Goal: Communication & Community: Connect with others

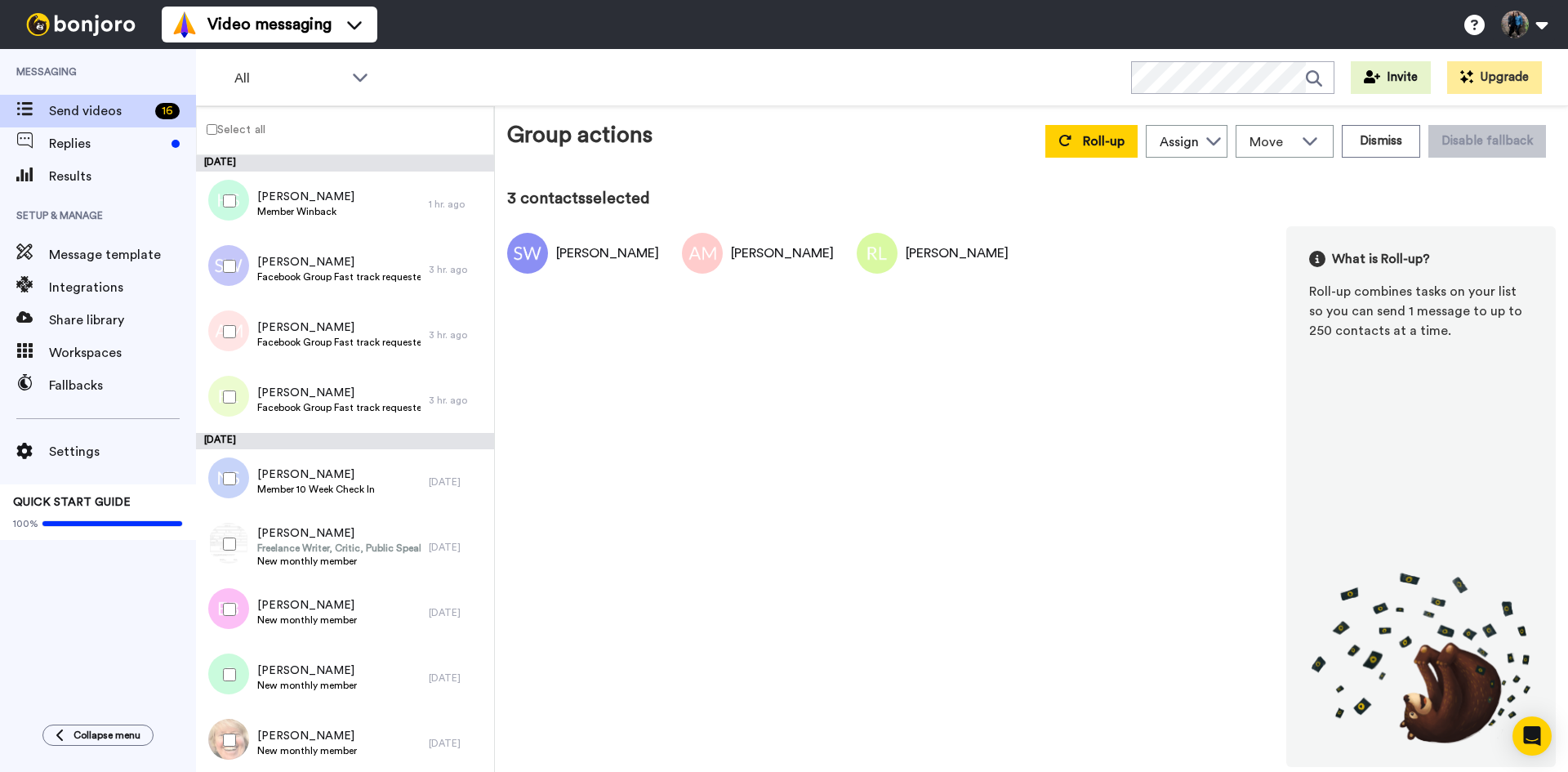
scroll to position [478, 0]
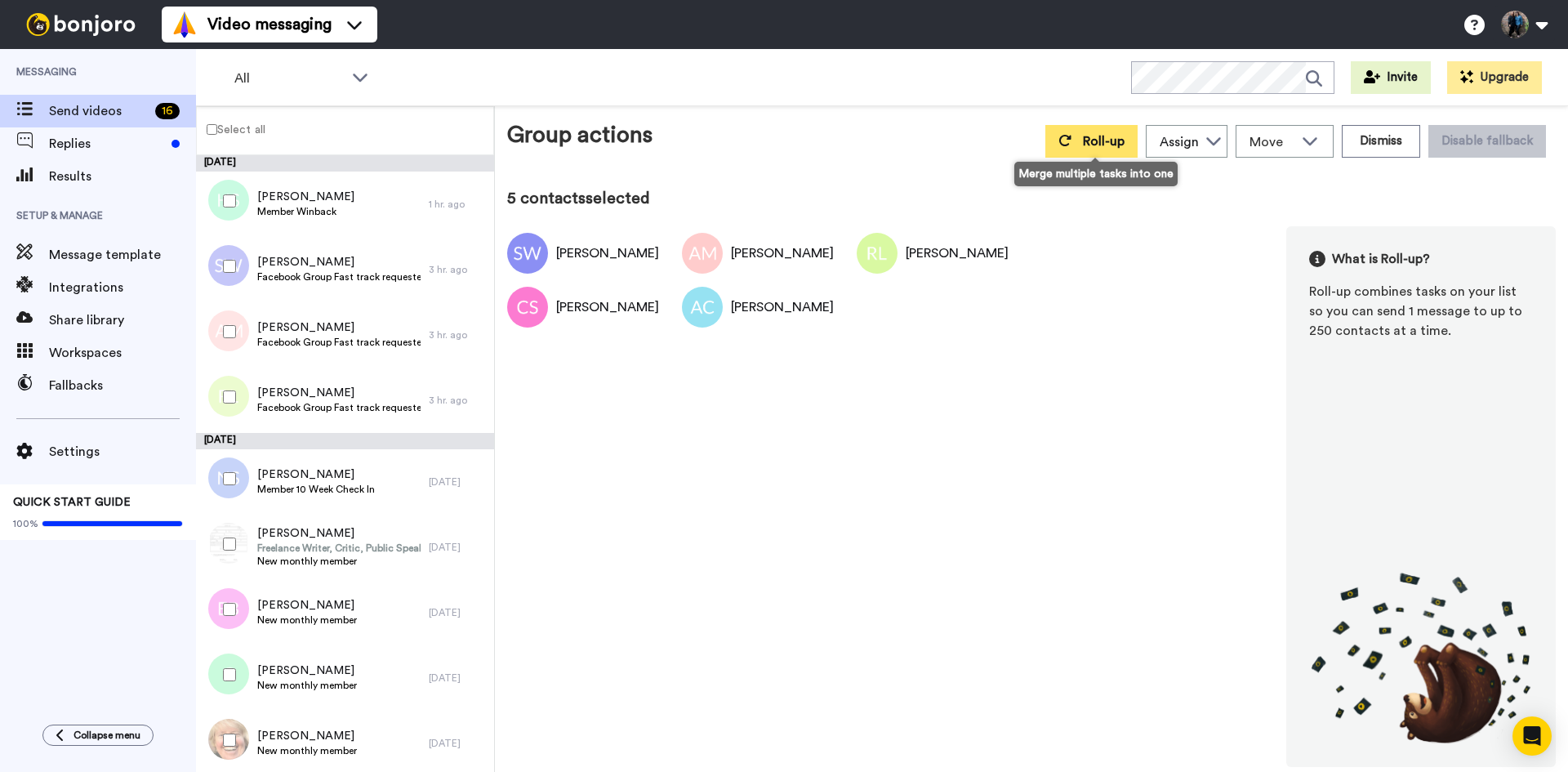
click at [1110, 136] on span "Roll-up" at bounding box center [1103, 141] width 41 height 13
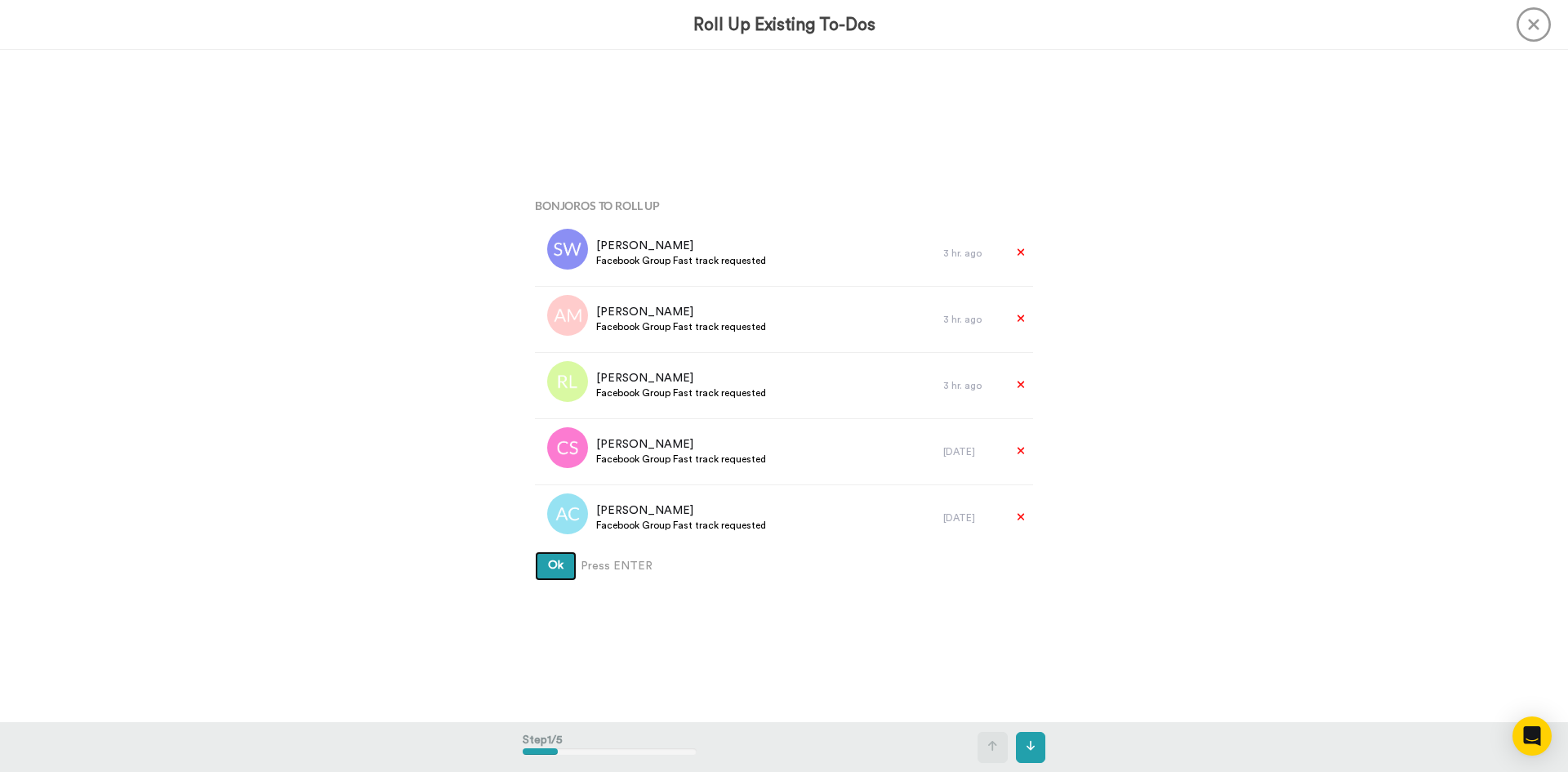
click at [550, 554] on button "Ok" at bounding box center [555, 567] width 41 height 29
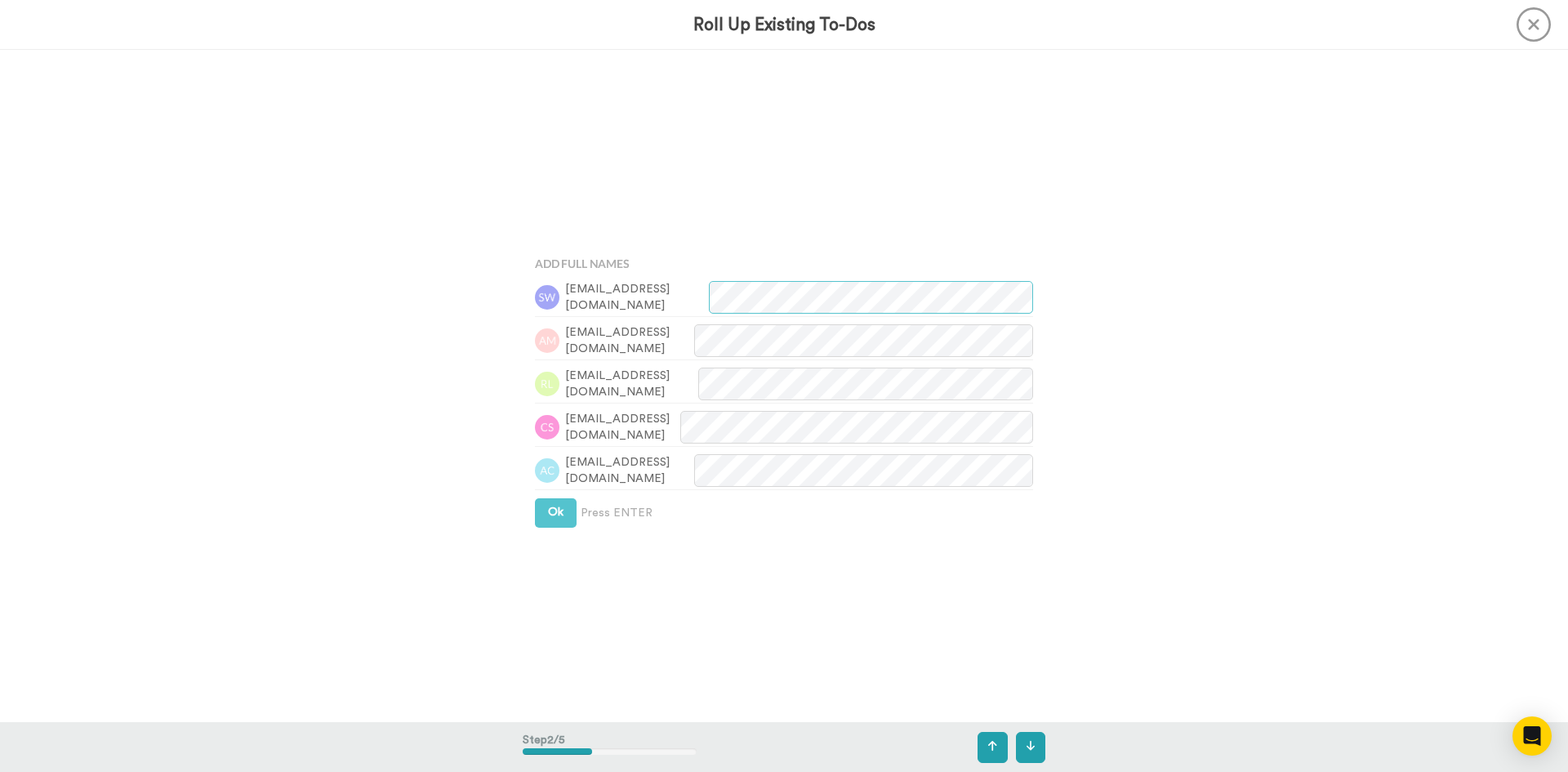
scroll to position [673, 0]
click at [552, 510] on span "Ok" at bounding box center [555, 510] width 16 height 11
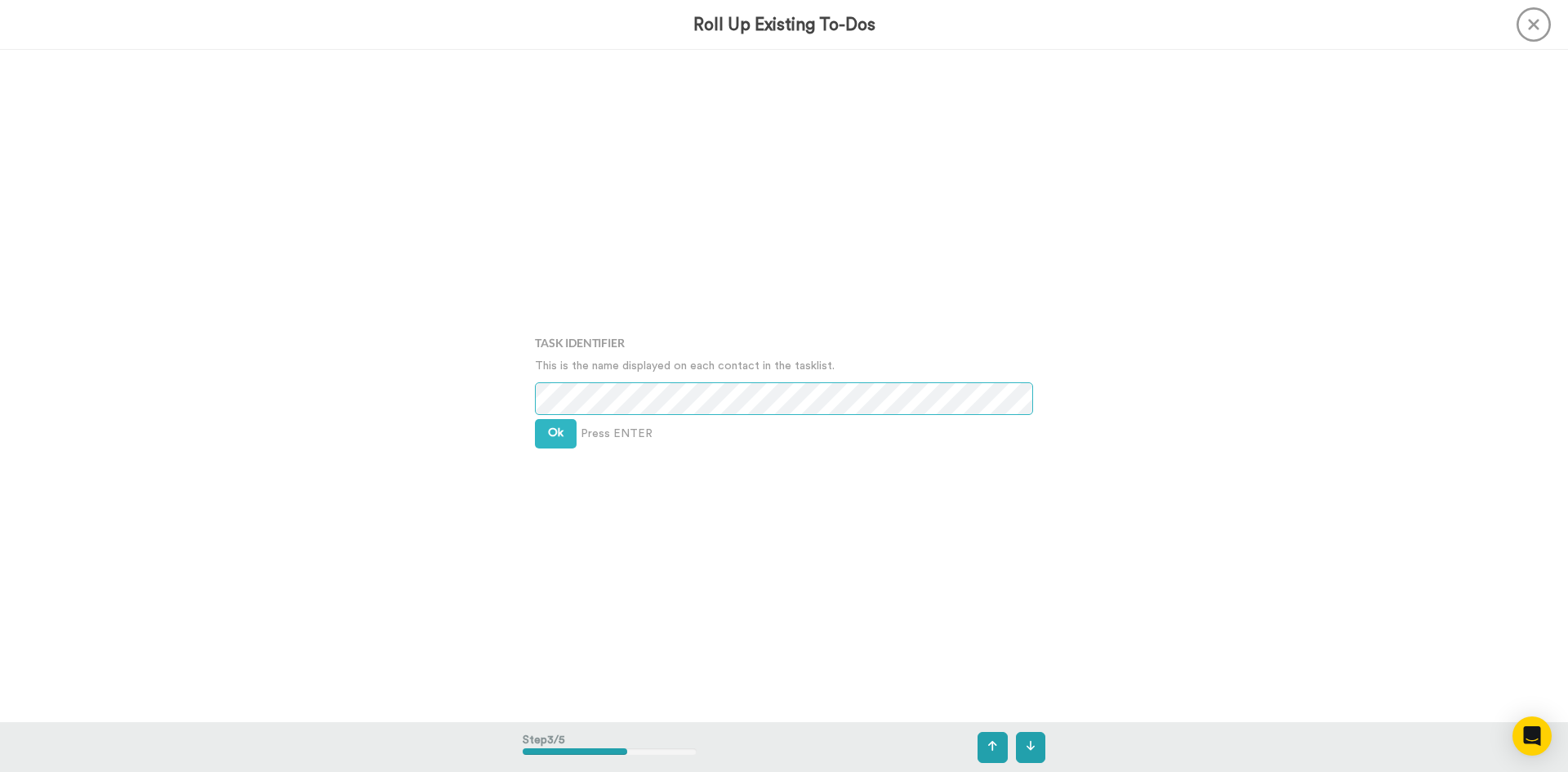
scroll to position [1345, 0]
click at [544, 439] on button "Ok" at bounding box center [555, 432] width 41 height 29
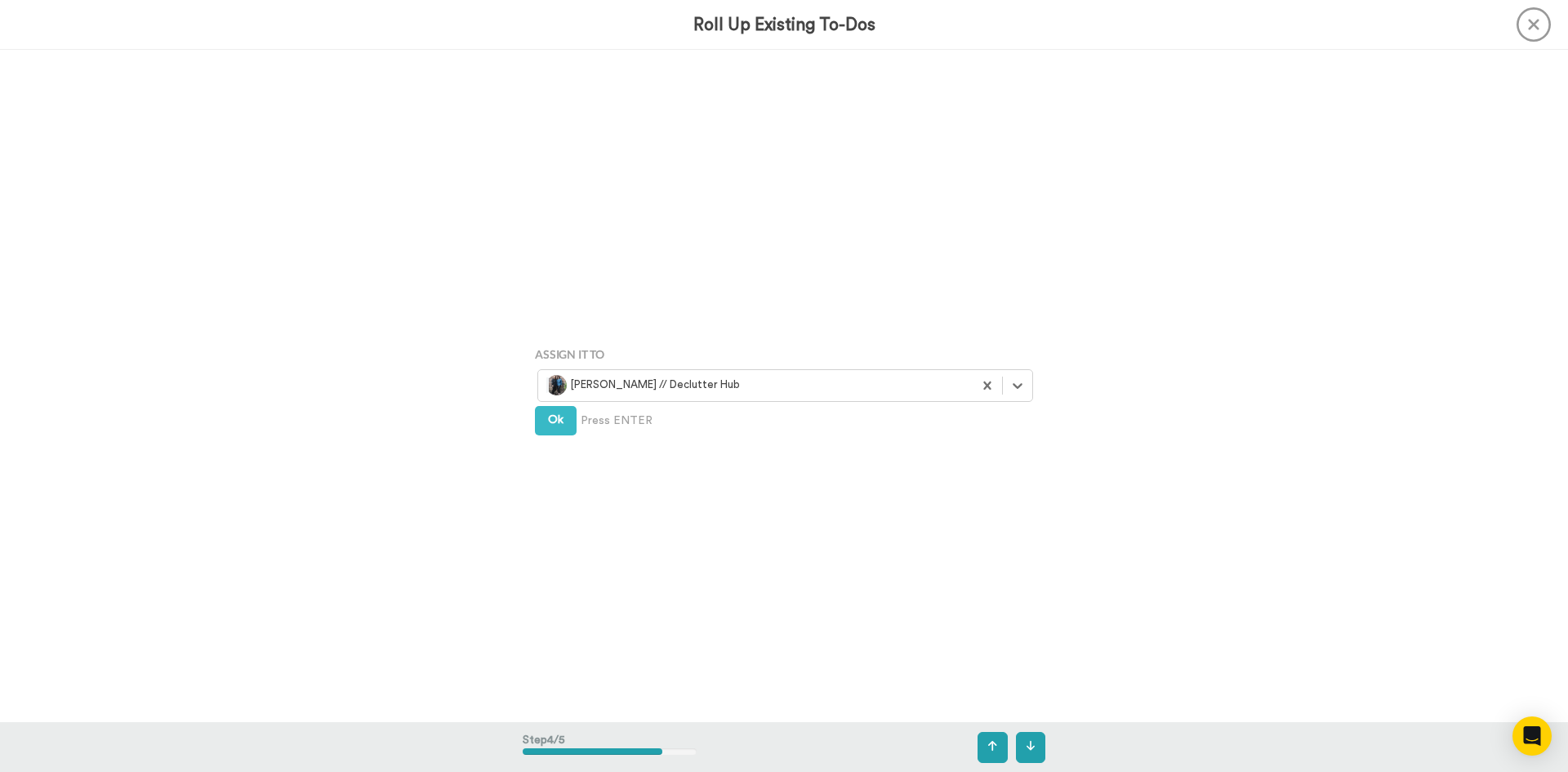
scroll to position [2018, 0]
click at [548, 416] on span "Ok" at bounding box center [555, 418] width 16 height 11
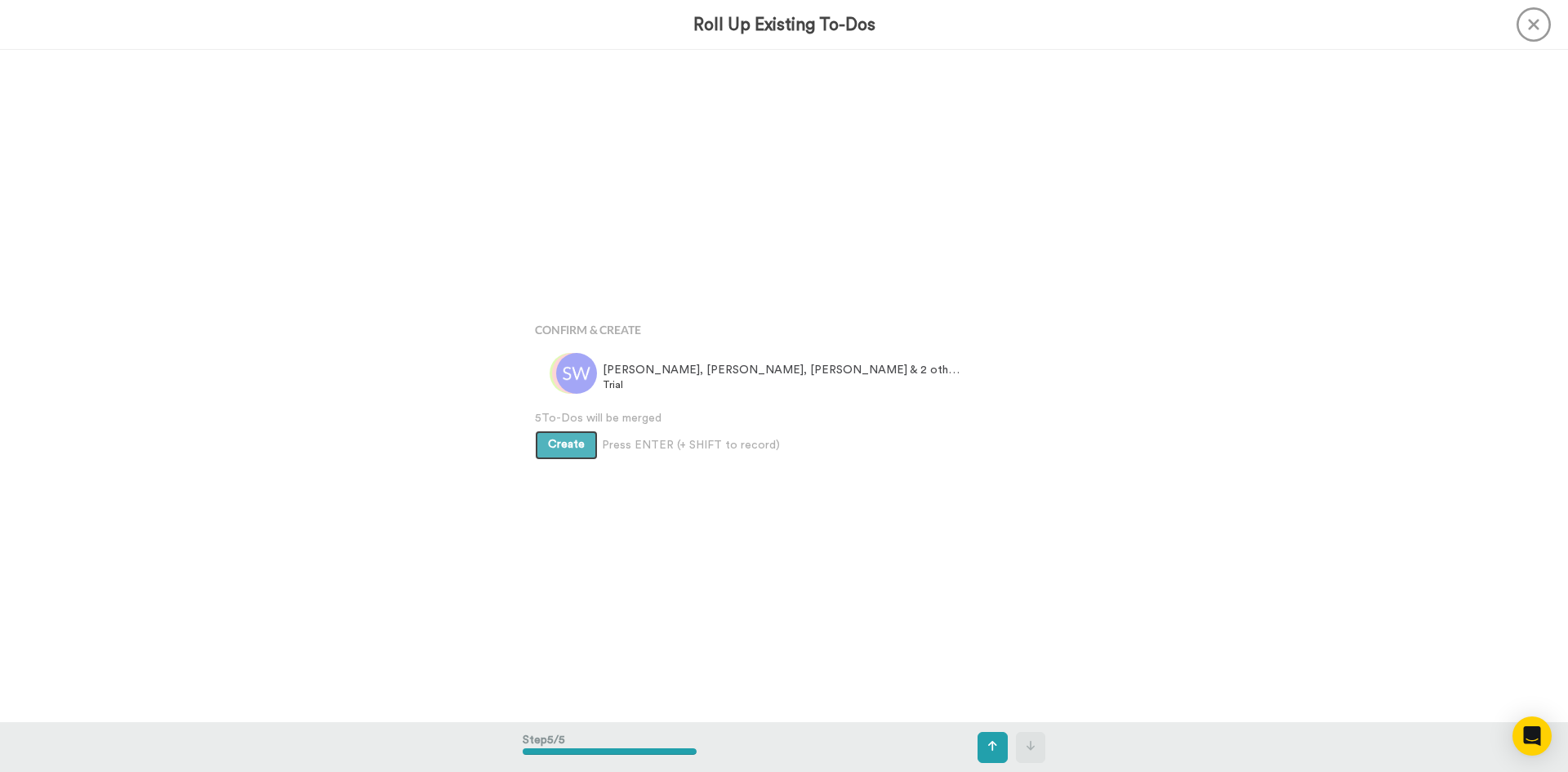
scroll to position [2690, 0]
click at [564, 445] on span "Create" at bounding box center [566, 443] width 37 height 11
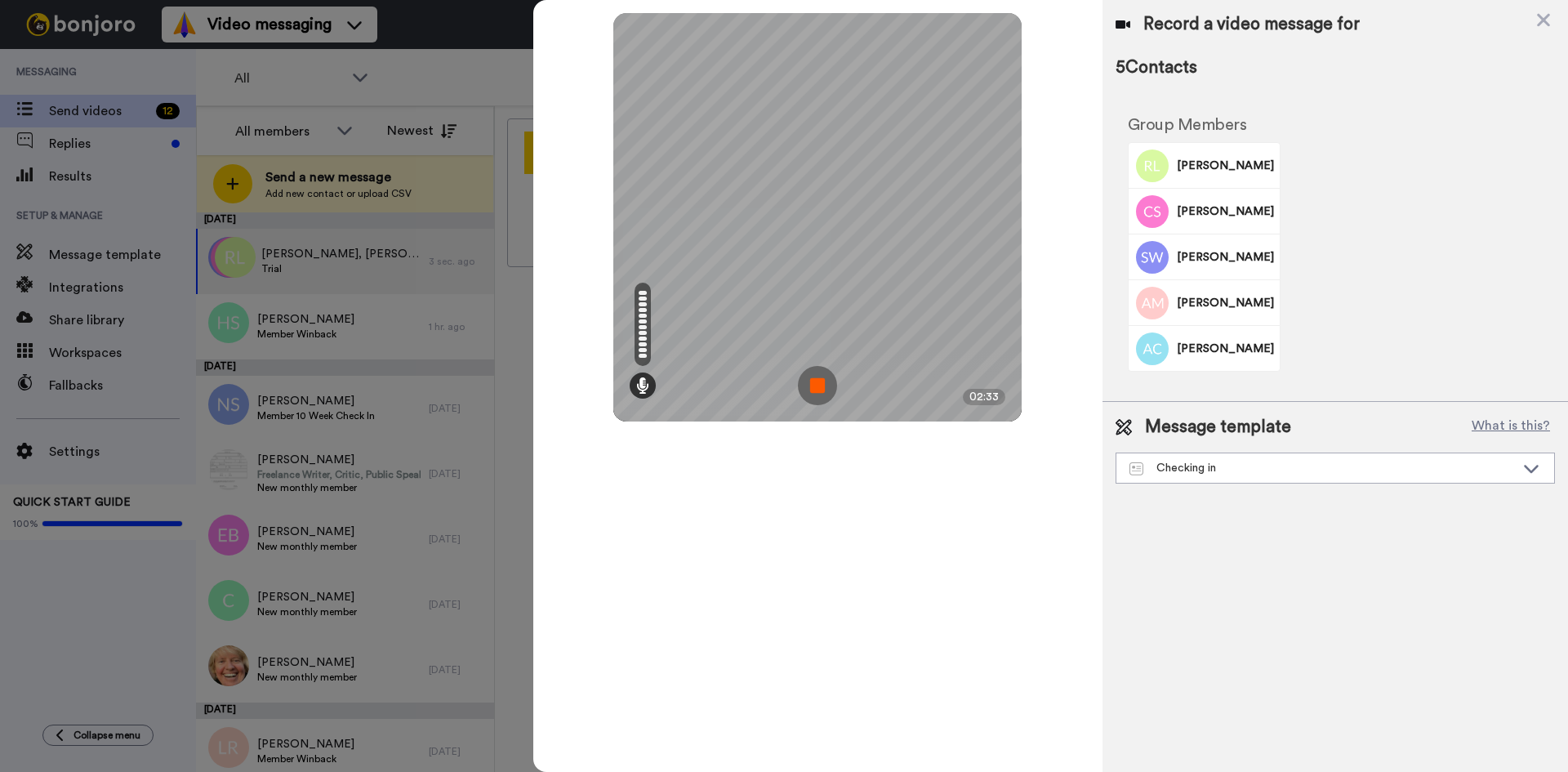
click at [815, 380] on img at bounding box center [817, 385] width 39 height 39
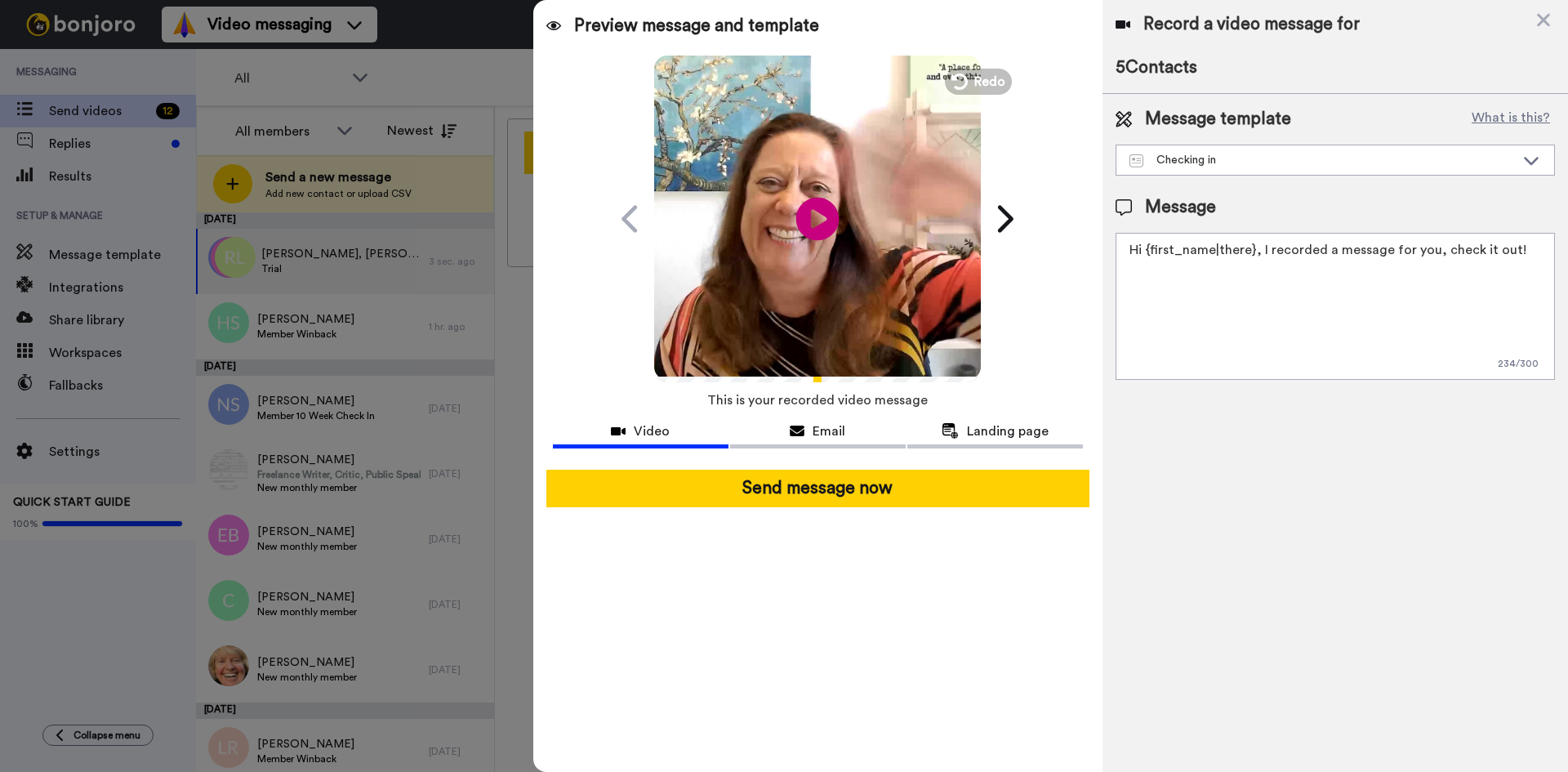
click at [829, 217] on icon at bounding box center [817, 218] width 43 height 43
click at [1529, 160] on icon at bounding box center [1530, 160] width 19 height 17
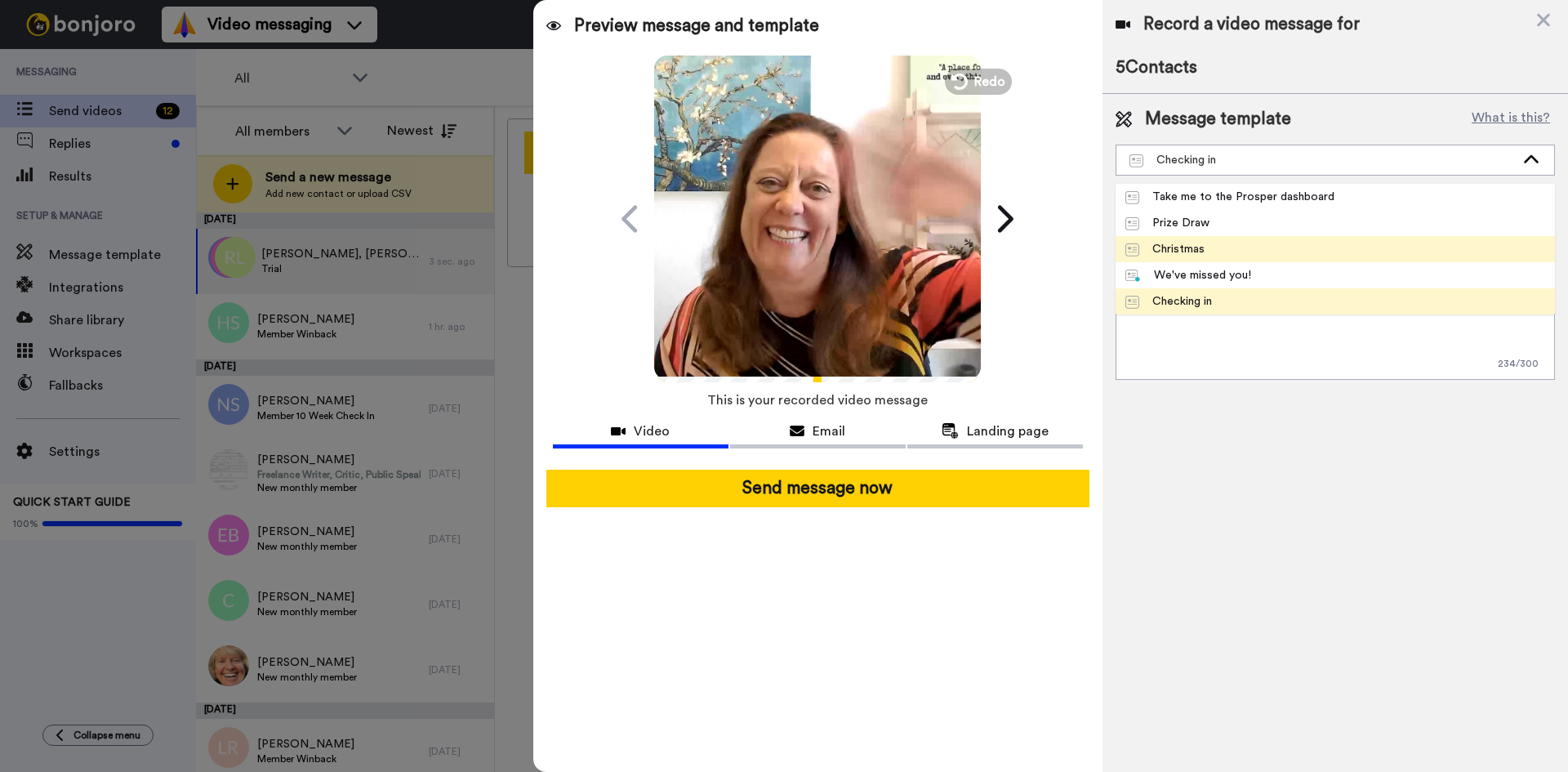
scroll to position [79, 0]
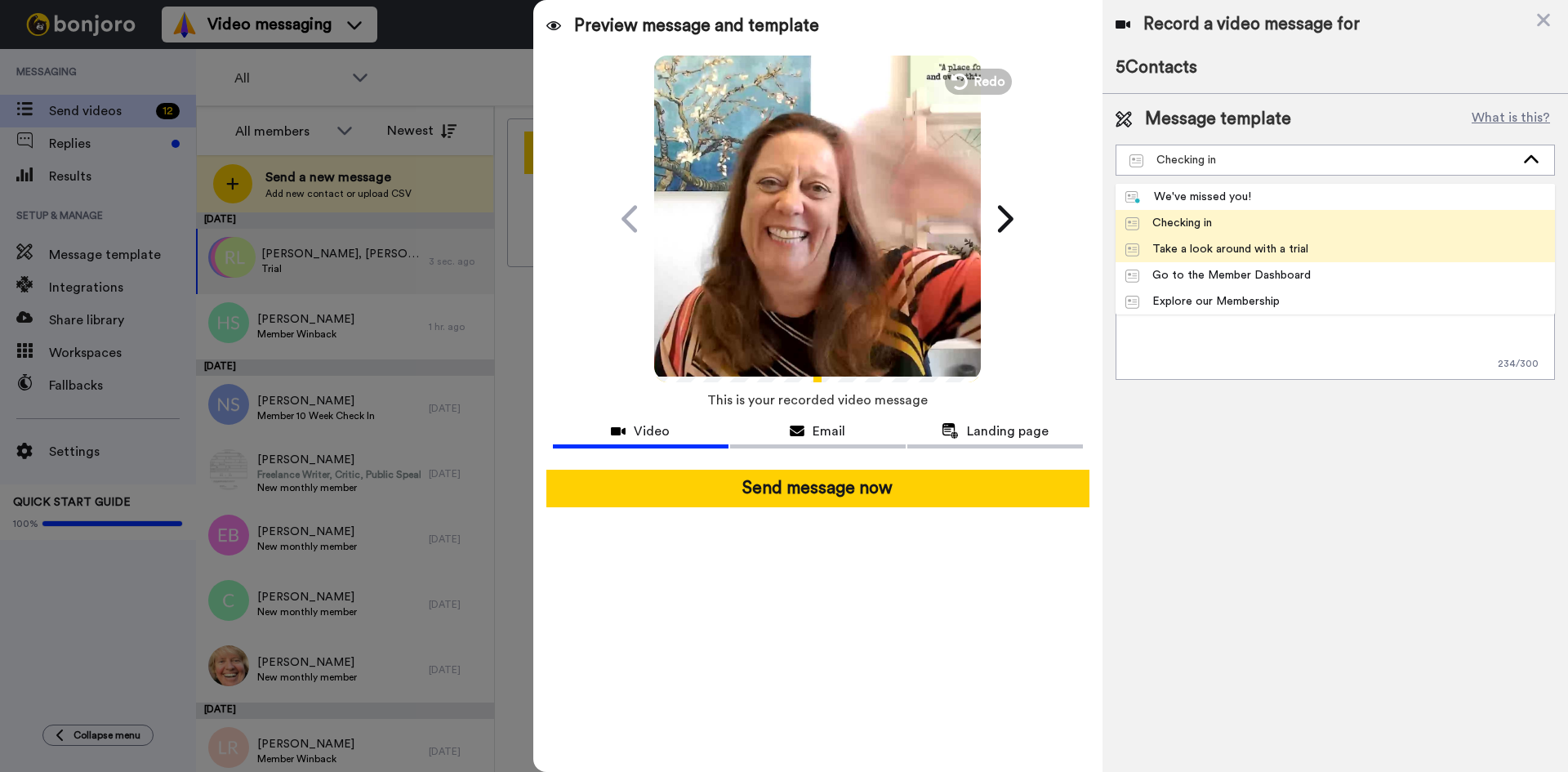
click at [1285, 250] on div "Take a look around with a trial" at bounding box center [1217, 249] width 183 height 17
type textarea "Hi {first_name|there}, we recorded a message for you, check it out! Ingrid and …"
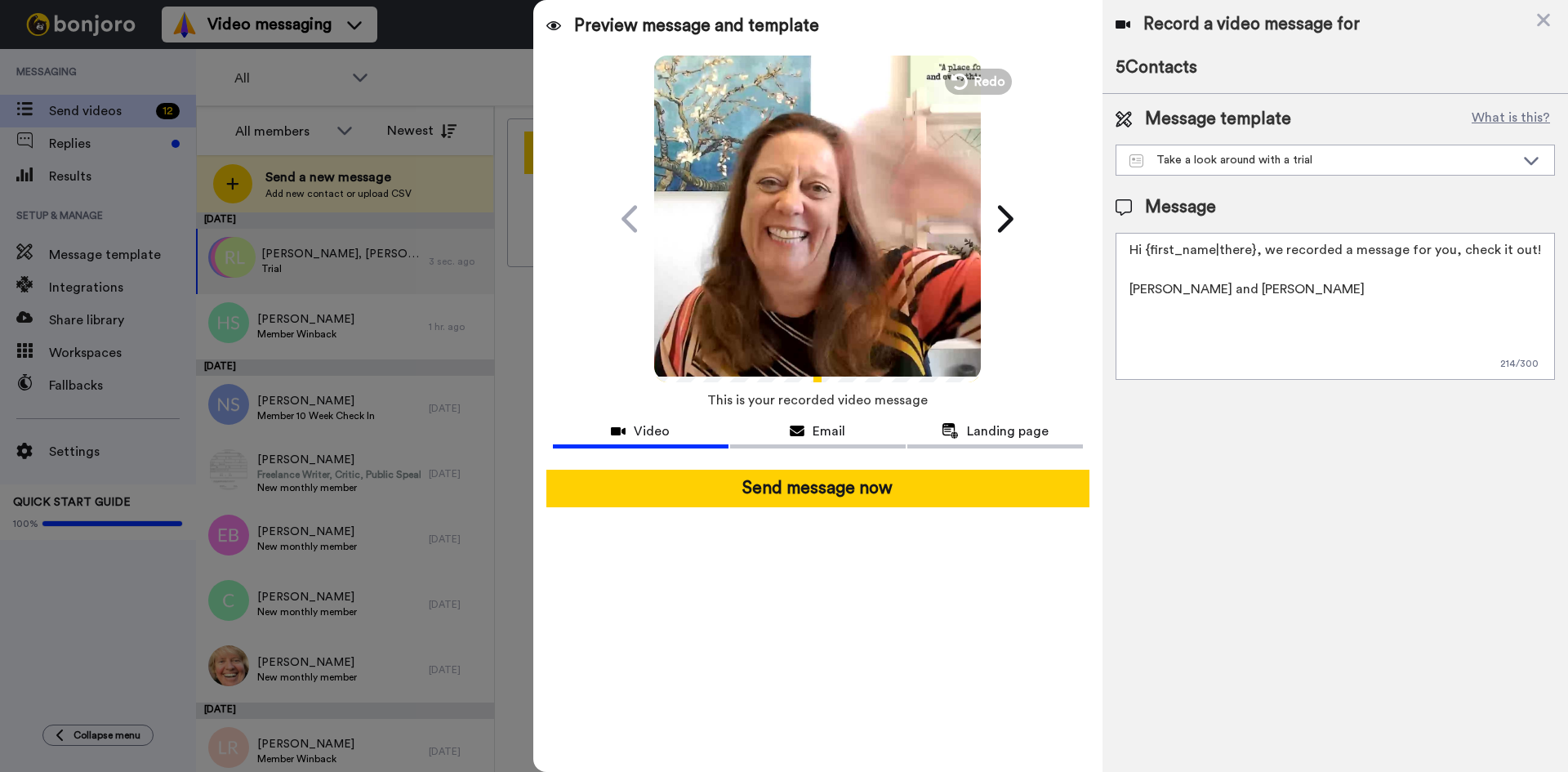
click at [870, 252] on video at bounding box center [817, 216] width 327 height 327
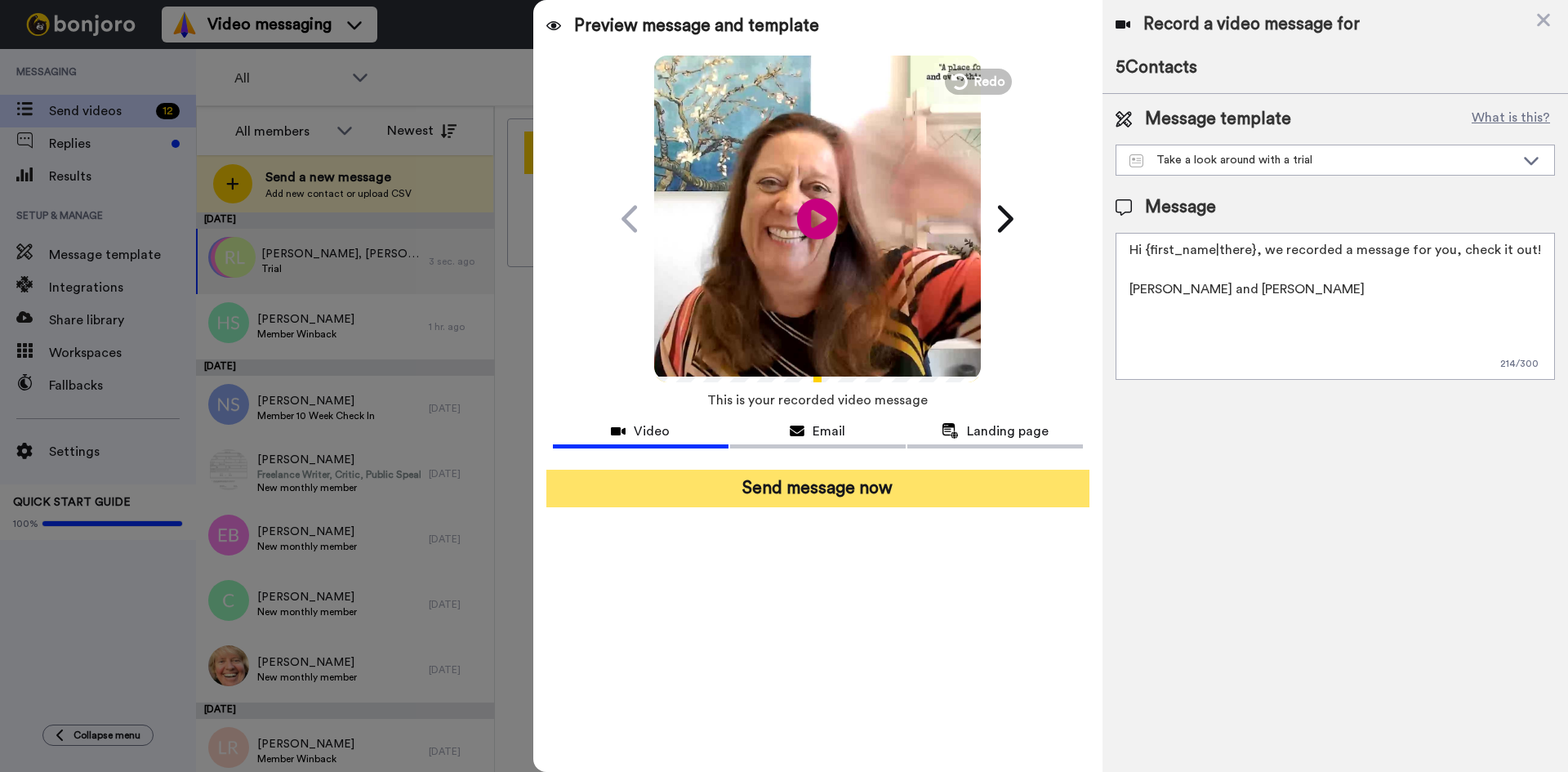
click at [828, 480] on button "Send message now" at bounding box center [817, 488] width 543 height 38
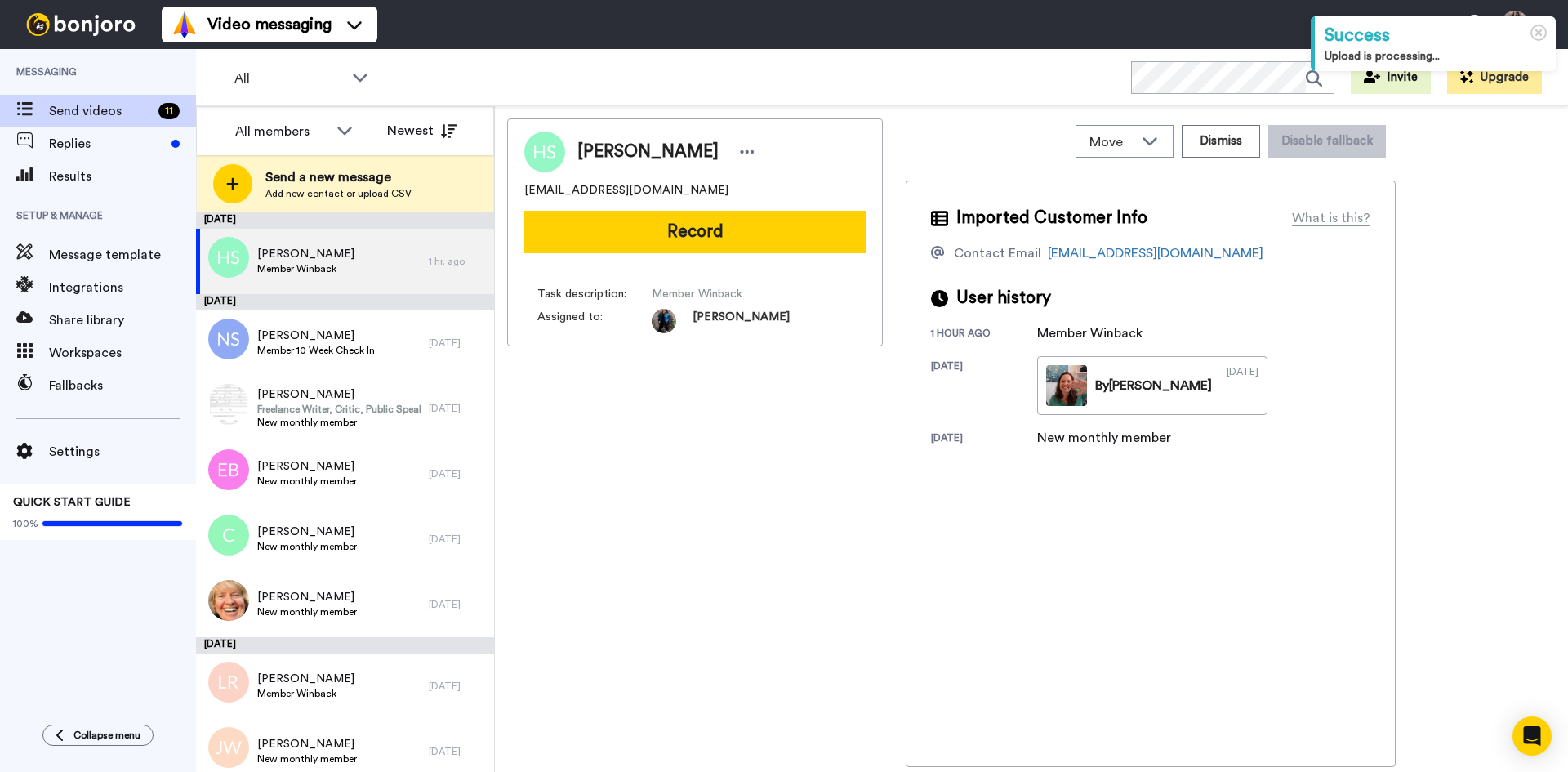
scroll to position [208, 0]
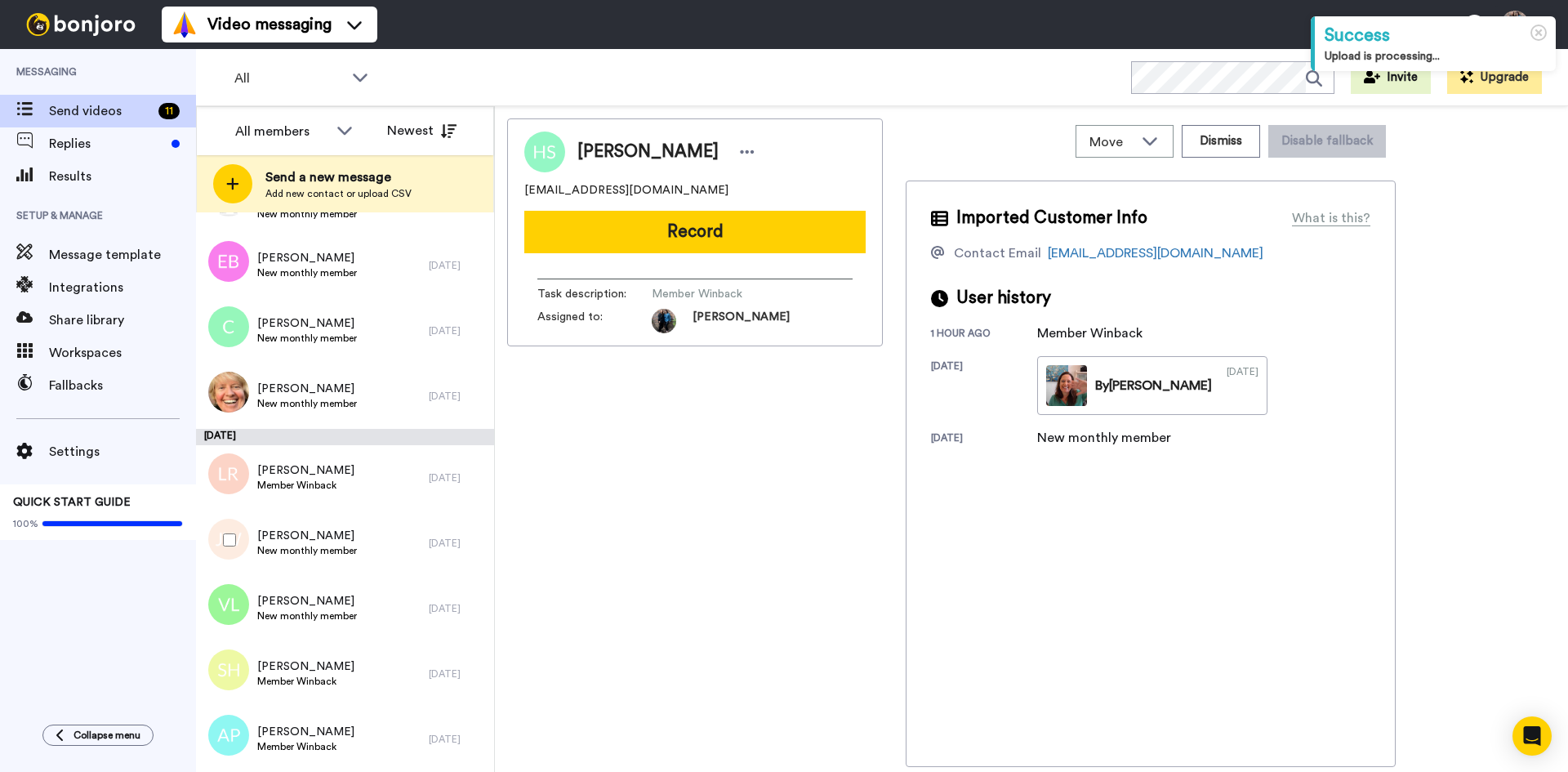
click at [222, 543] on div at bounding box center [226, 540] width 59 height 57
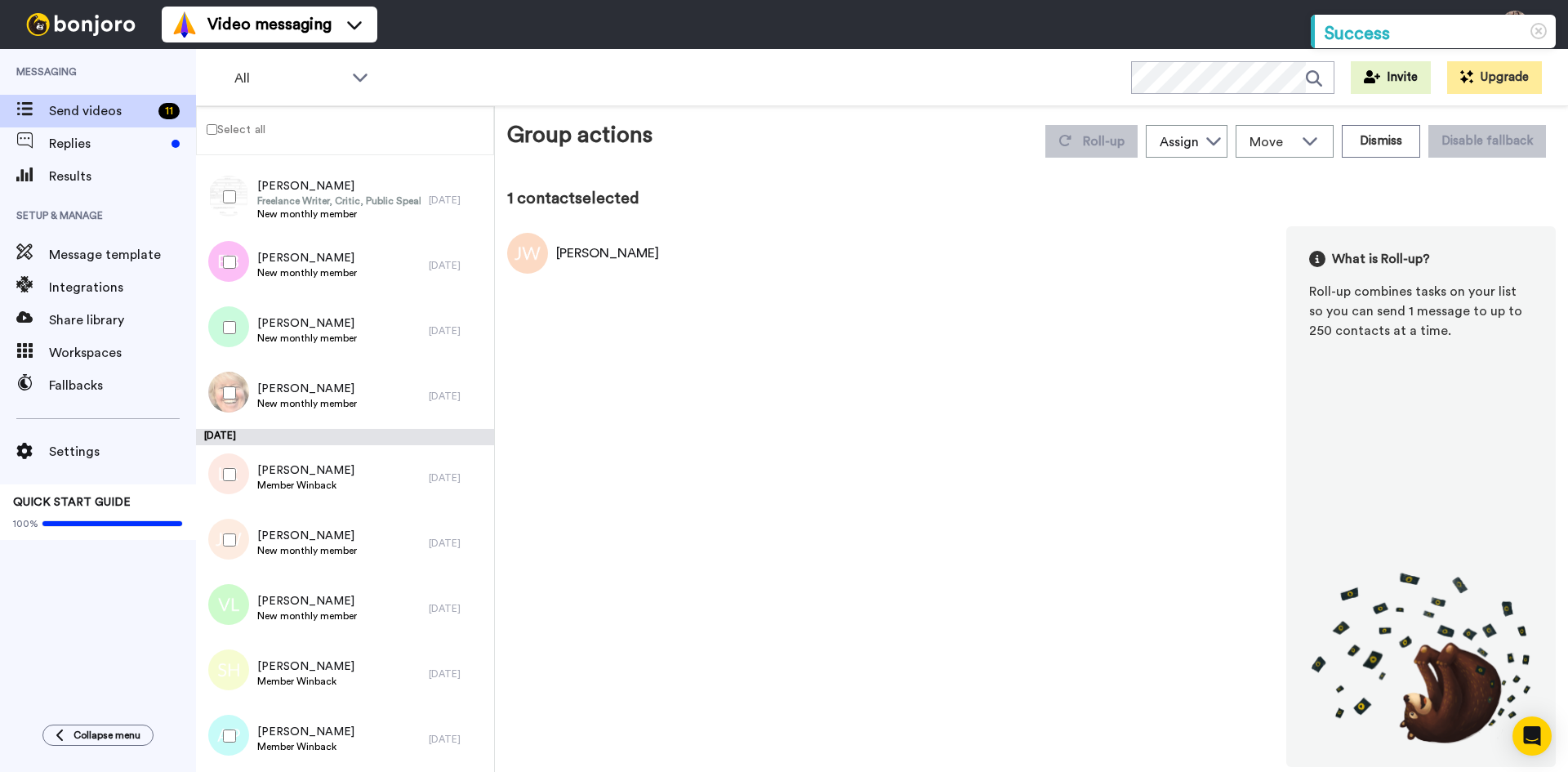
scroll to position [151, 0]
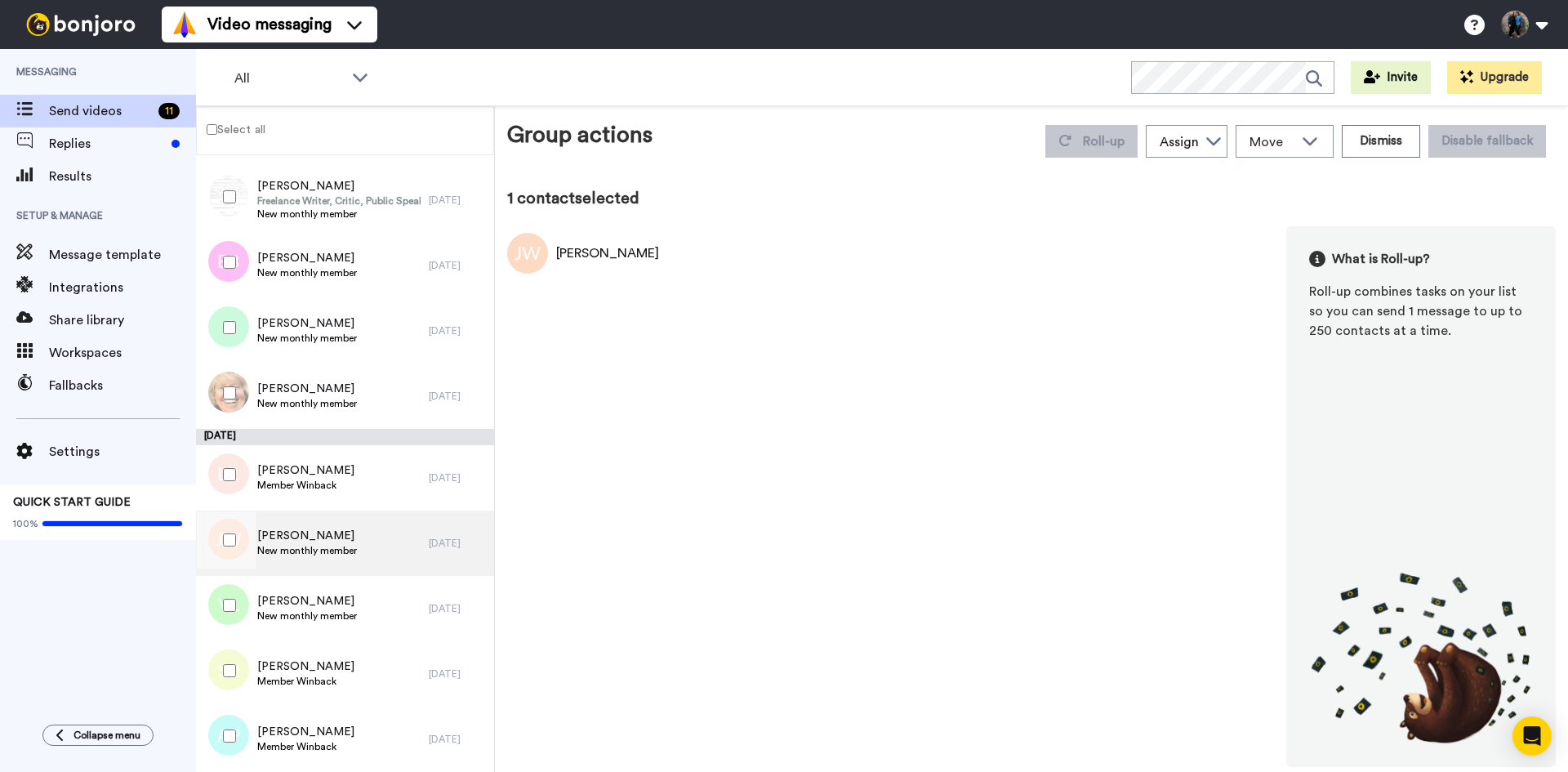
click at [305, 530] on span "[PERSON_NAME]" at bounding box center [307, 536] width 100 height 17
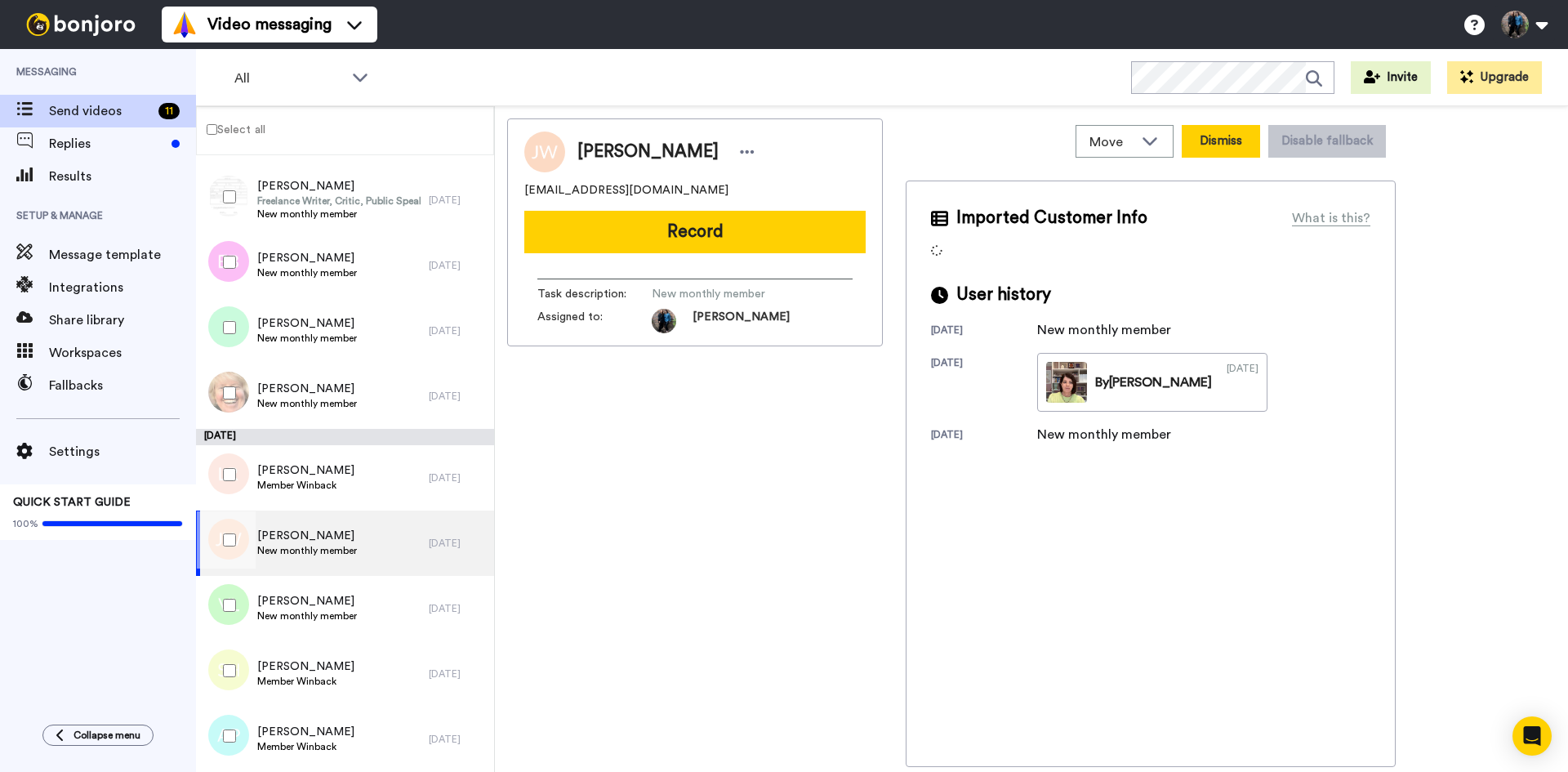
click at [1215, 142] on button "Dismiss" at bounding box center [1222, 141] width 79 height 33
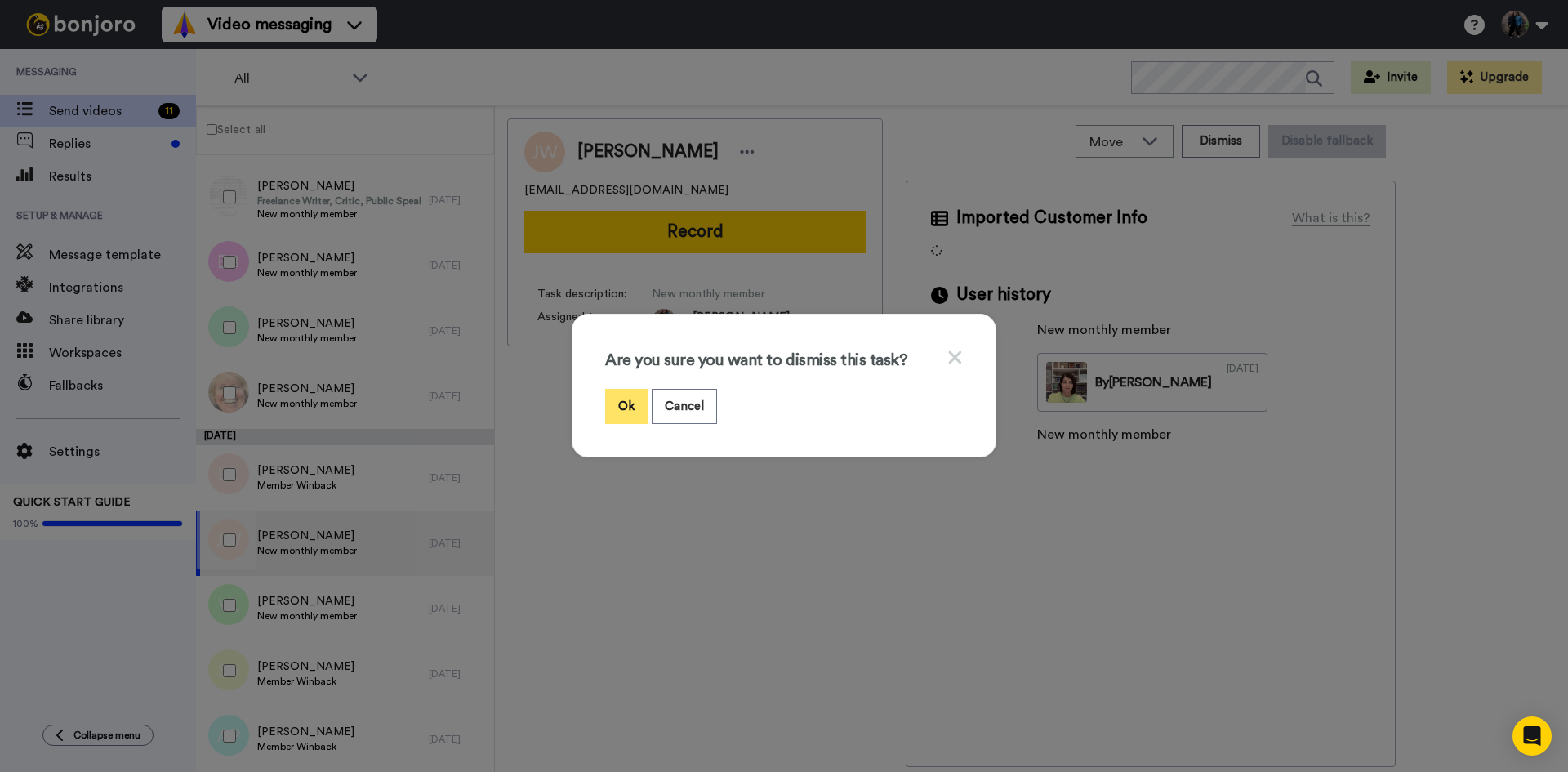
click at [630, 401] on button "Ok" at bounding box center [626, 406] width 42 height 35
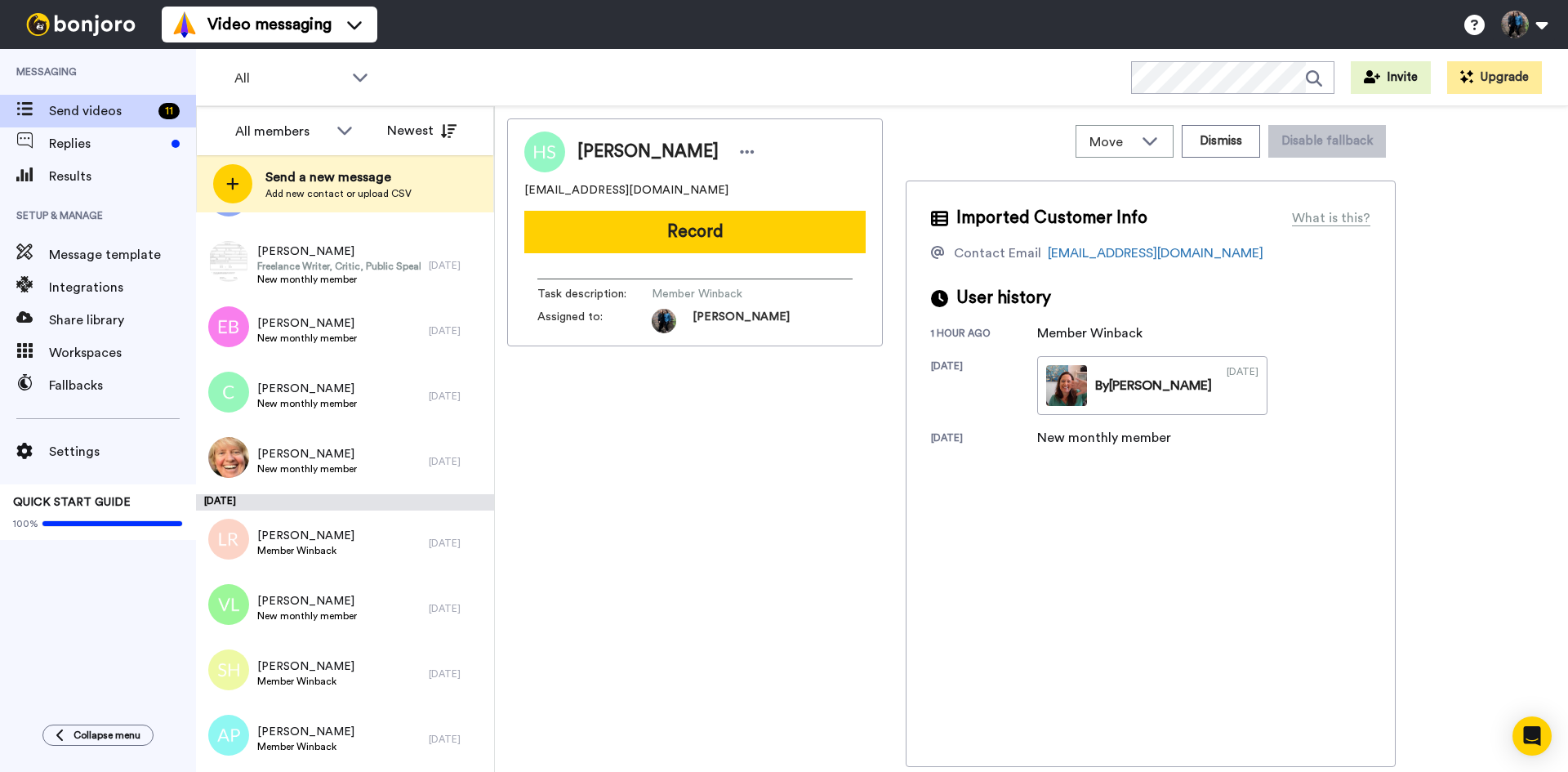
scroll to position [143, 0]
click at [324, 319] on span "[PERSON_NAME]" at bounding box center [307, 324] width 100 height 17
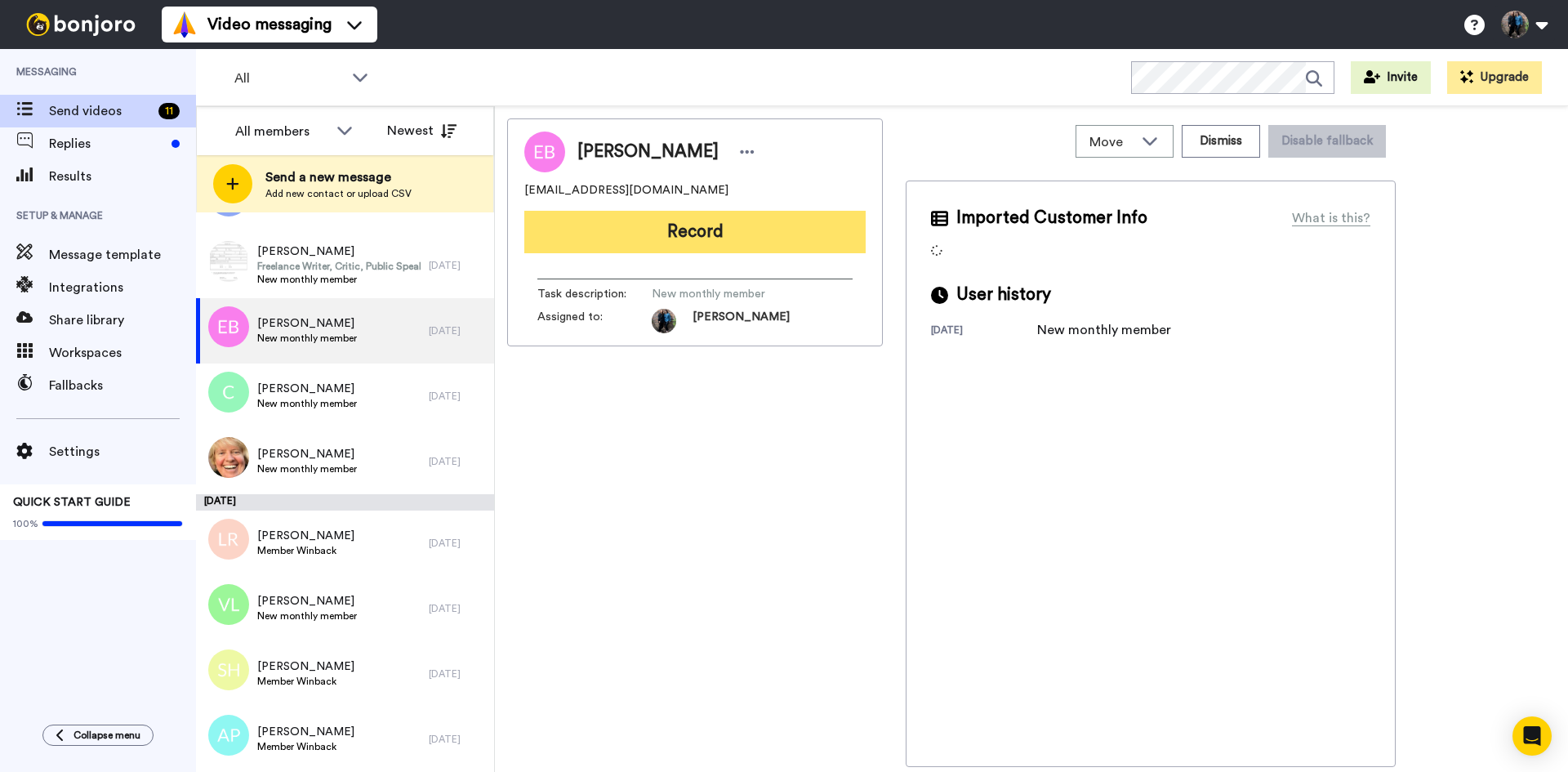
click at [710, 218] on button "Record" at bounding box center [695, 232] width 342 height 42
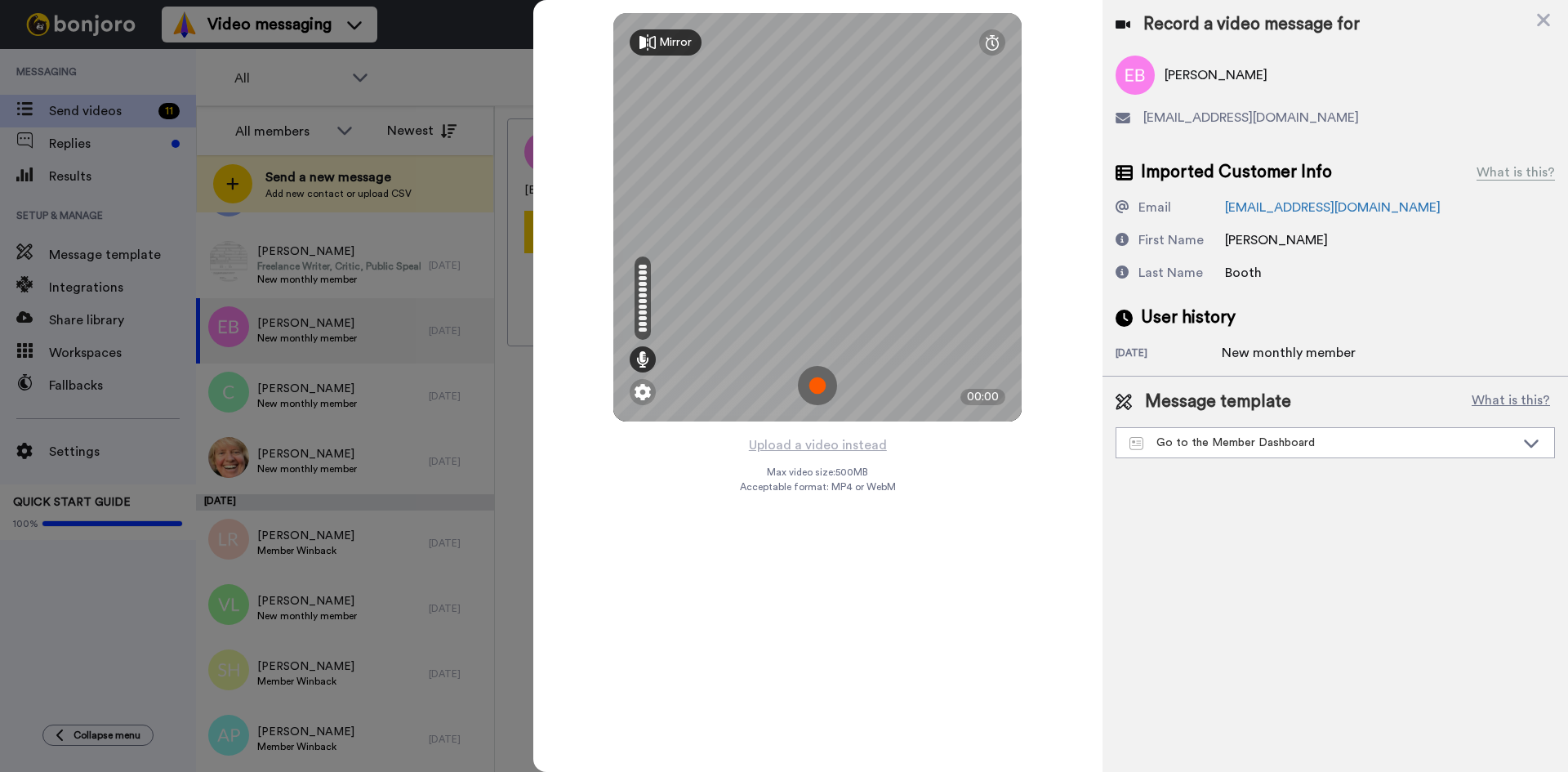
click at [815, 379] on img at bounding box center [817, 385] width 39 height 39
click at [815, 376] on img at bounding box center [817, 385] width 39 height 39
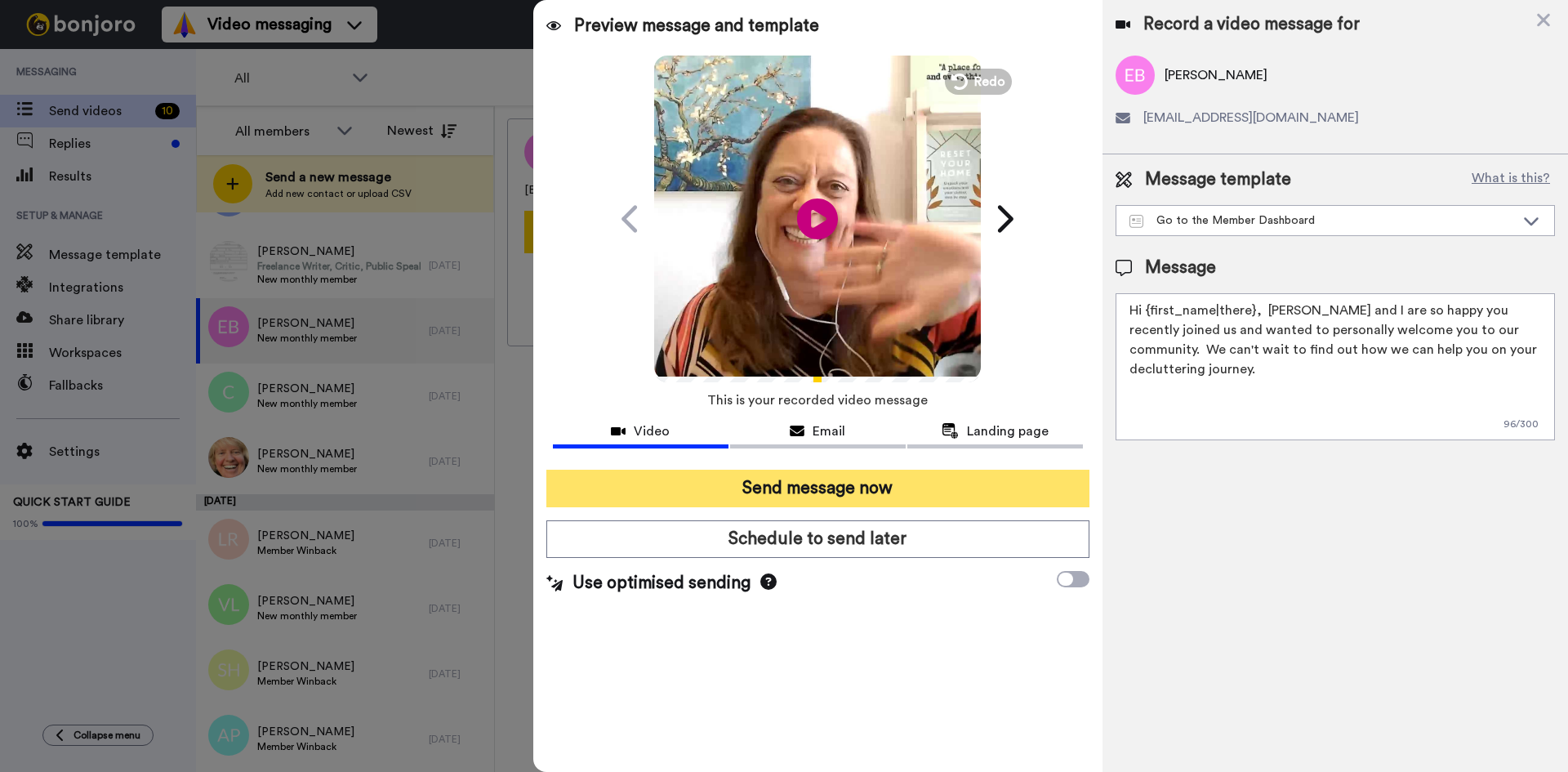
click at [811, 493] on button "Send message now" at bounding box center [817, 488] width 543 height 38
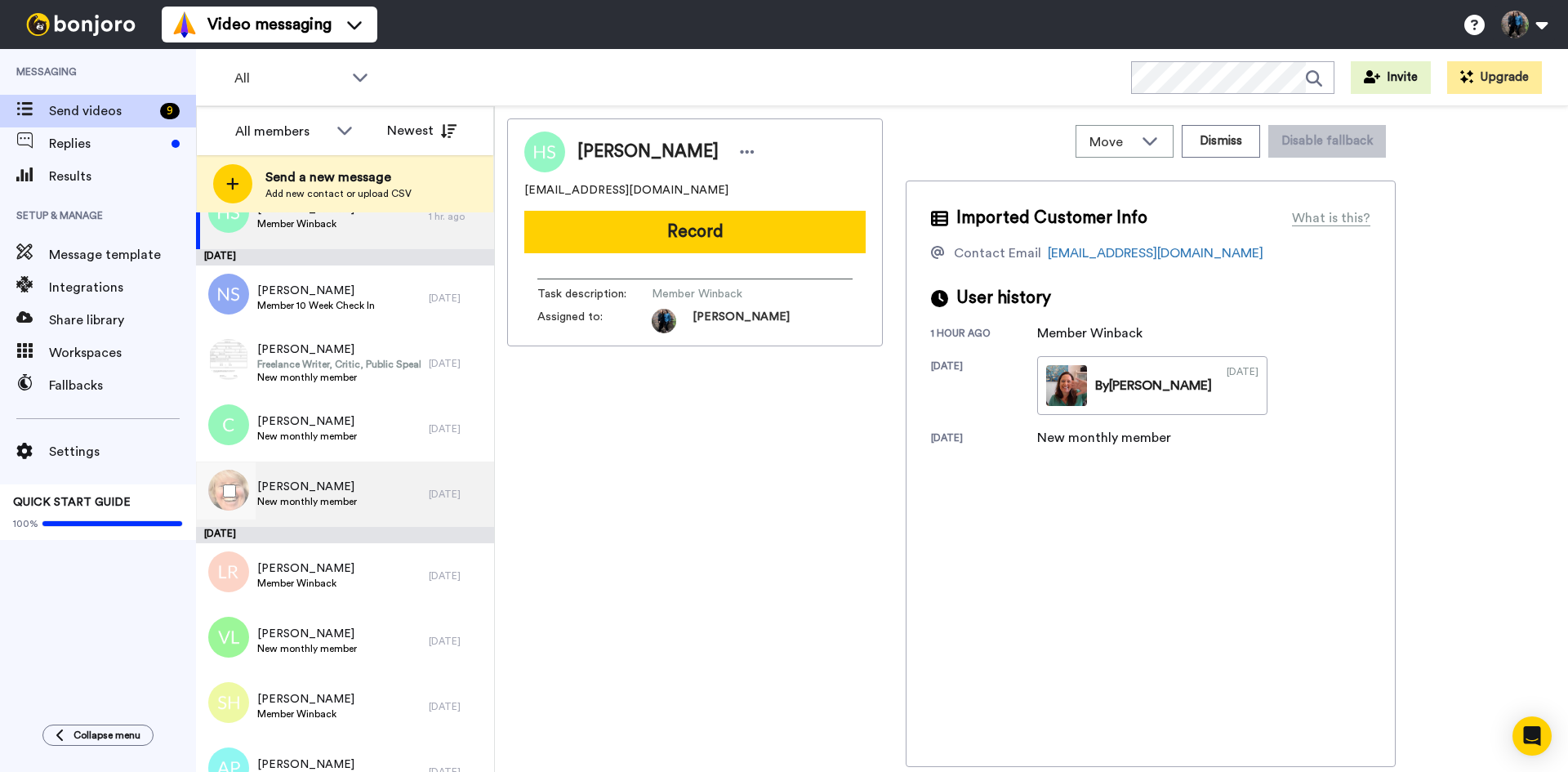
scroll to position [78, 0]
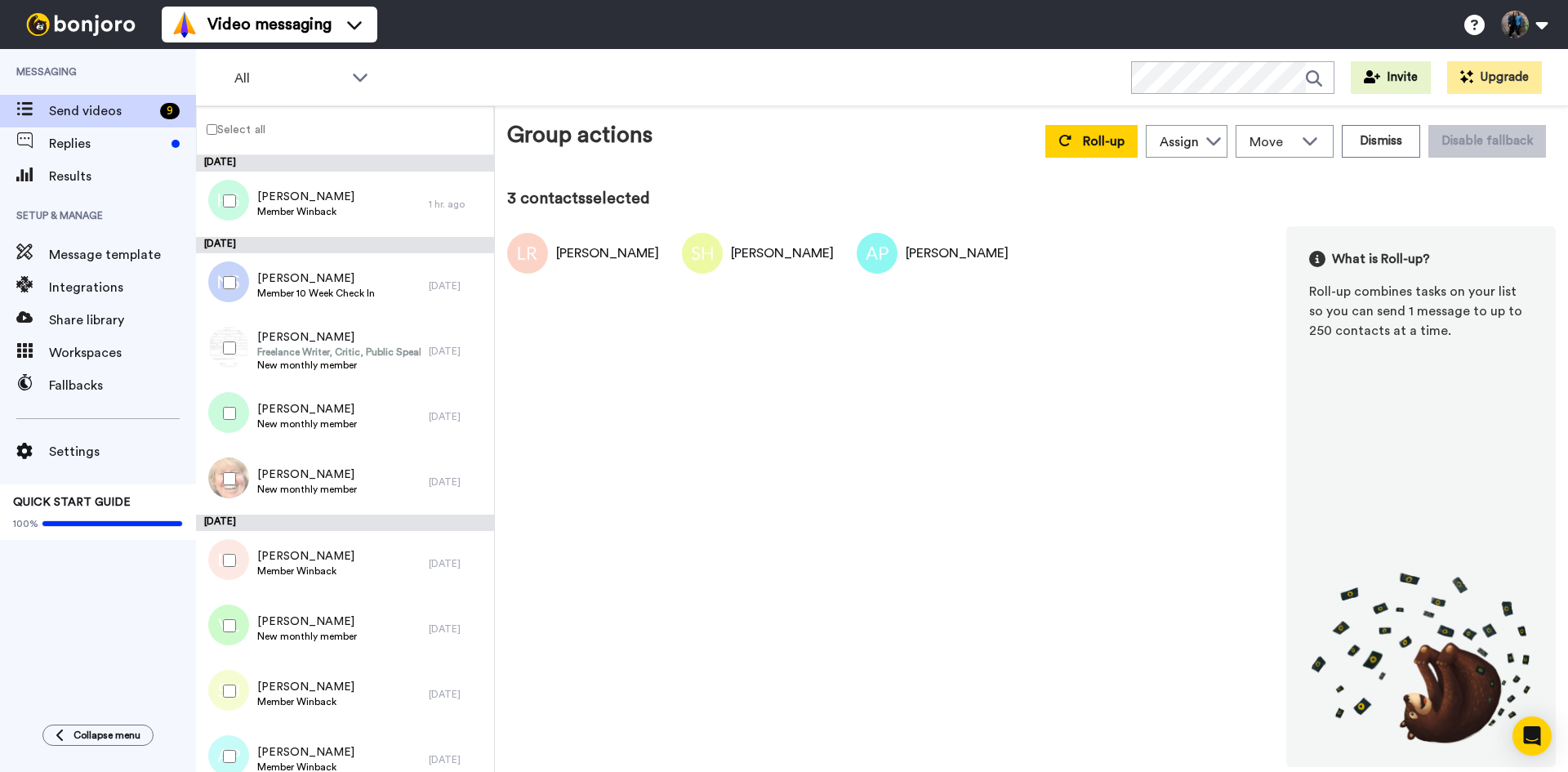
click at [227, 193] on div at bounding box center [226, 201] width 59 height 57
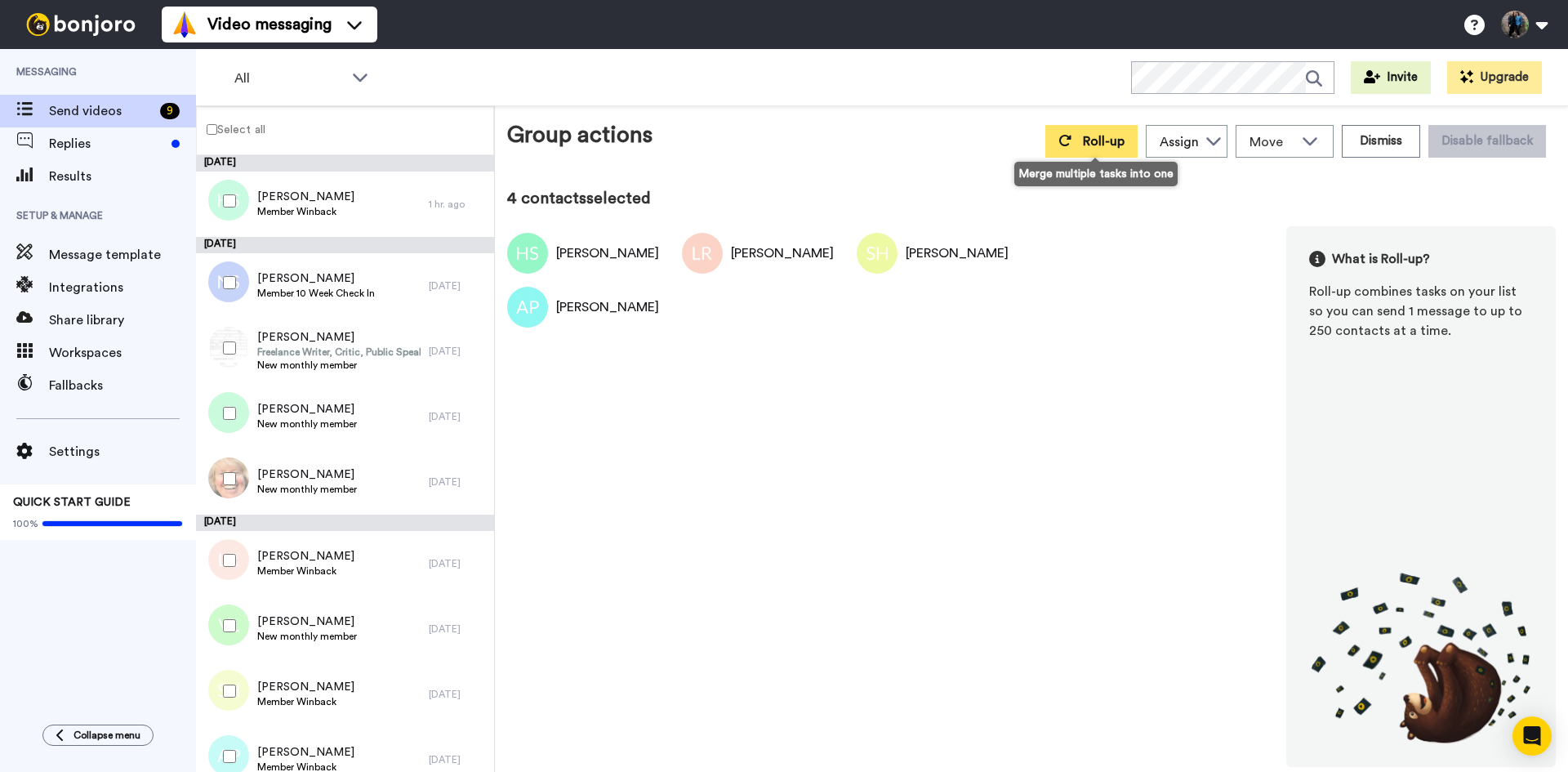
click at [1091, 145] on span "Roll-up" at bounding box center [1103, 141] width 41 height 13
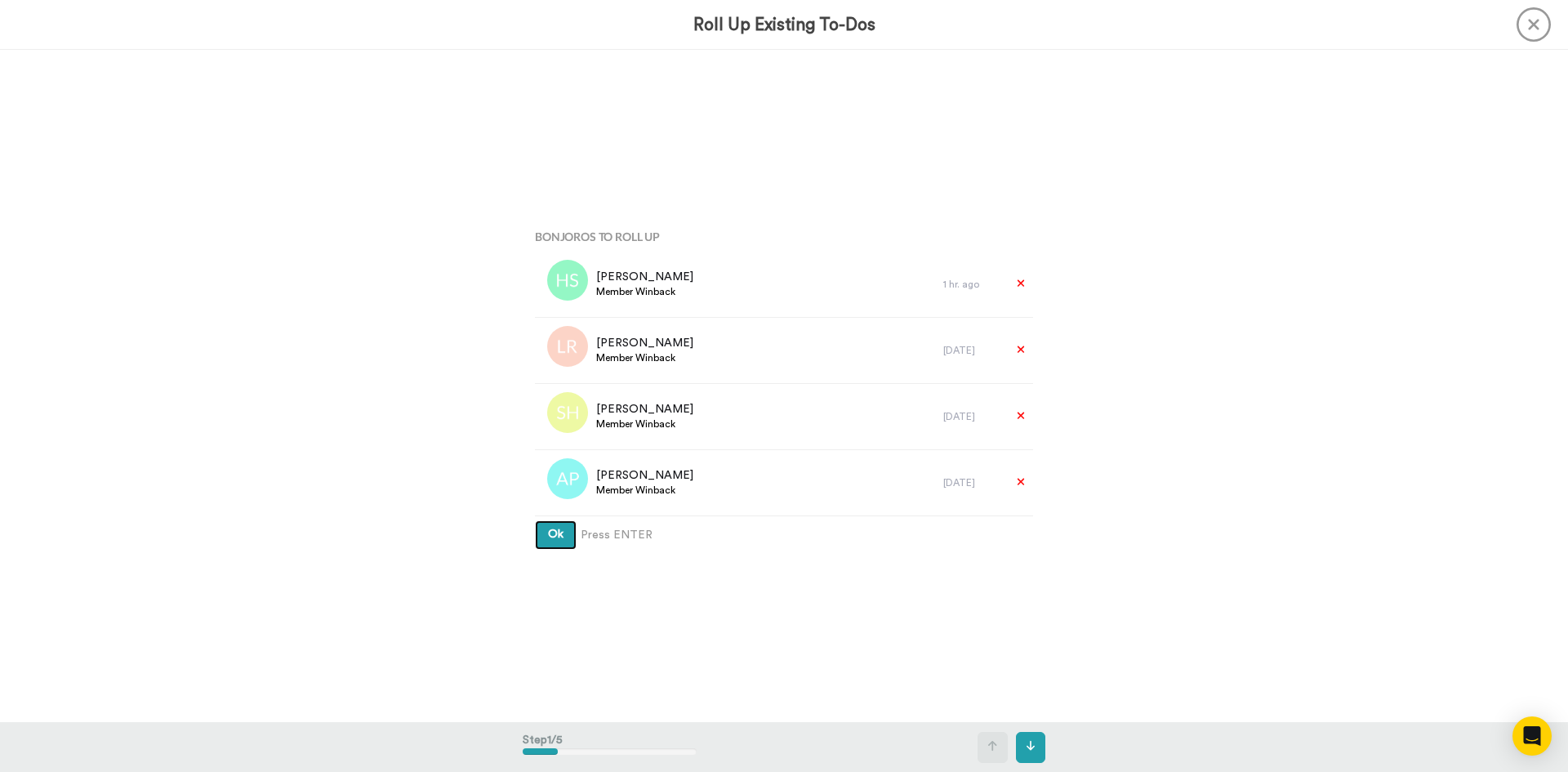
click at [557, 537] on span "Ok" at bounding box center [555, 535] width 16 height 11
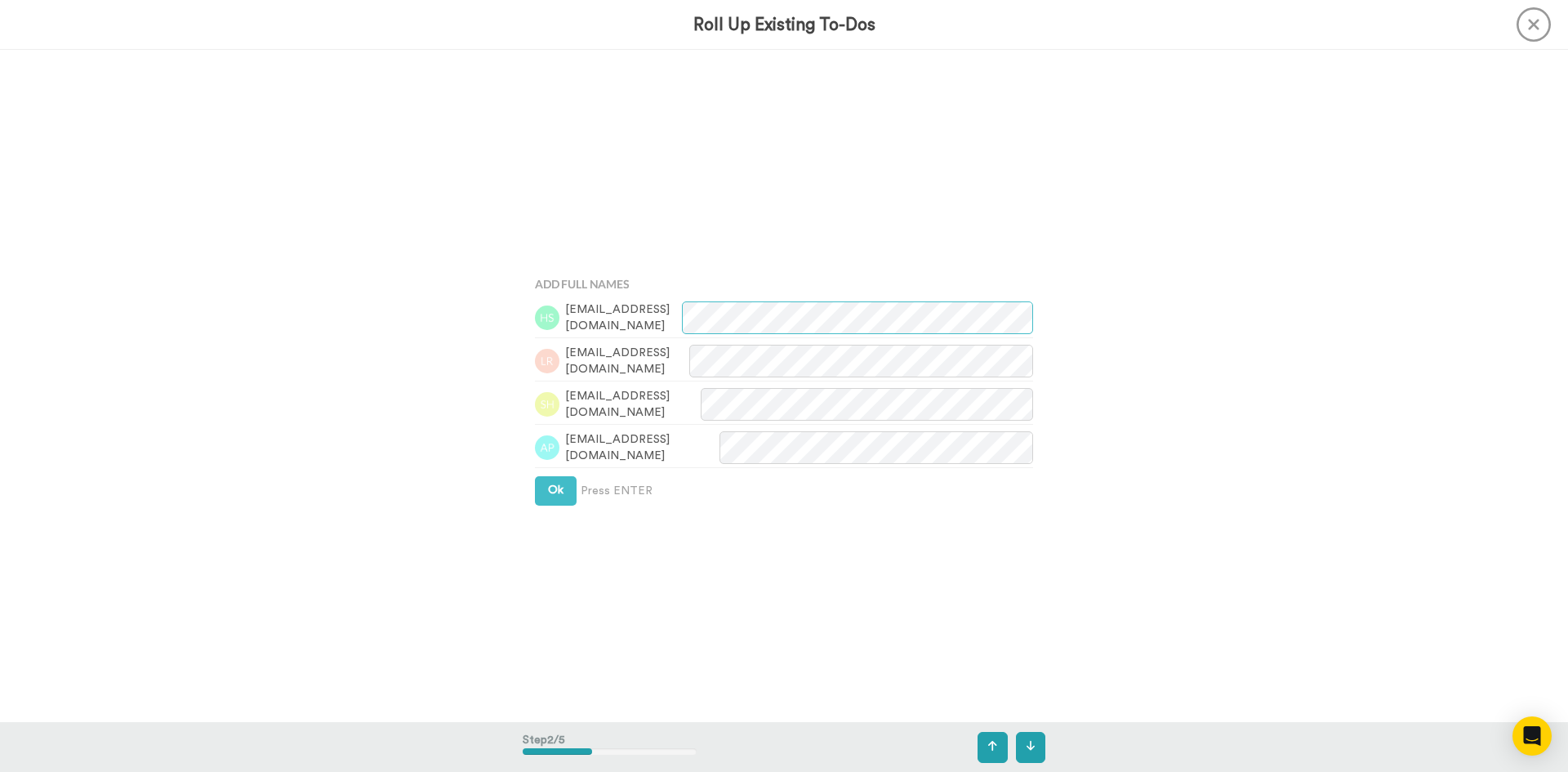
scroll to position [673, 0]
click at [543, 490] on button "Ok" at bounding box center [555, 490] width 41 height 29
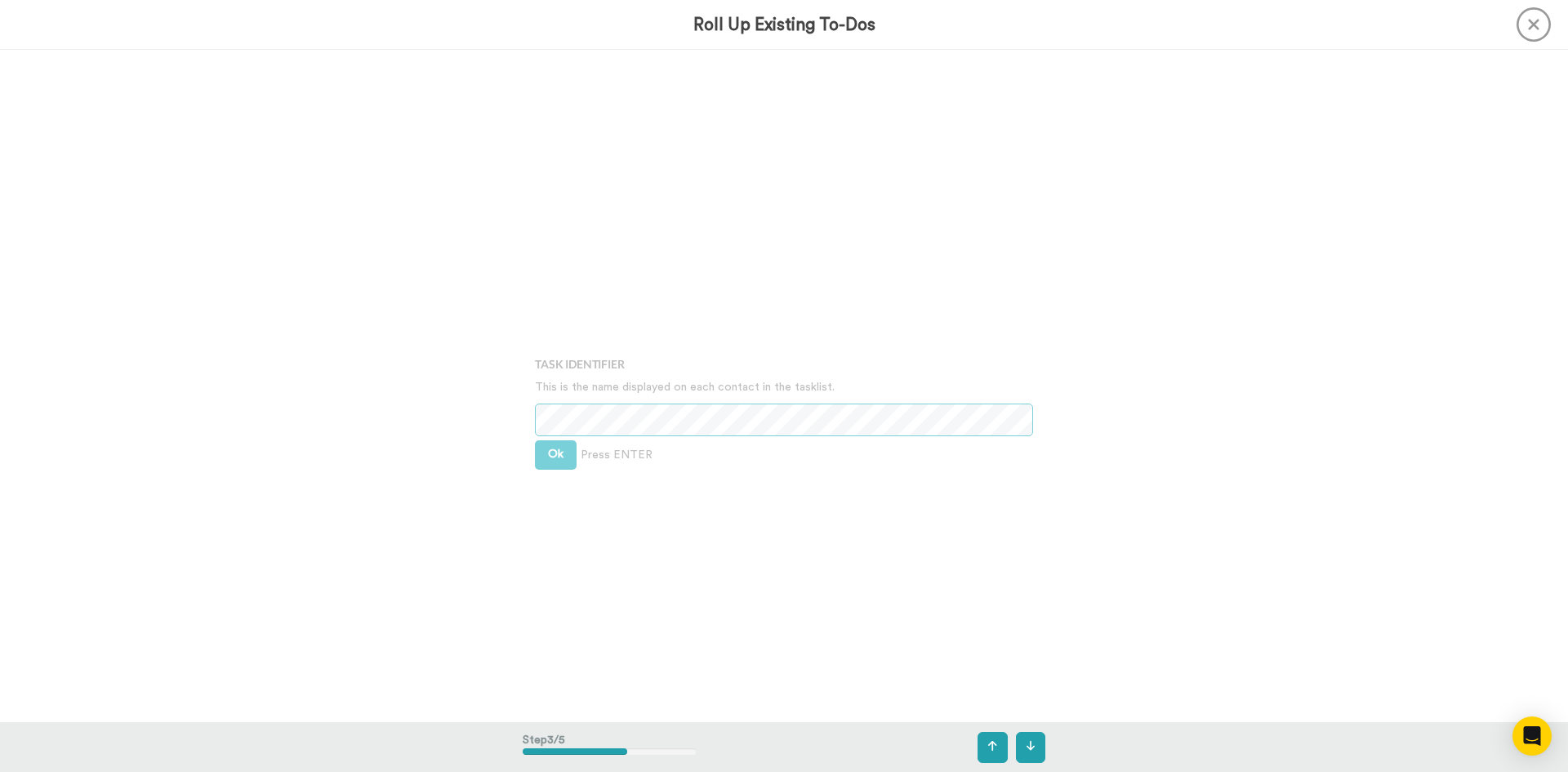
scroll to position [1345, 0]
click at [549, 433] on span "Ok" at bounding box center [555, 430] width 16 height 11
click at [544, 404] on button "Ok" at bounding box center [555, 419] width 41 height 29
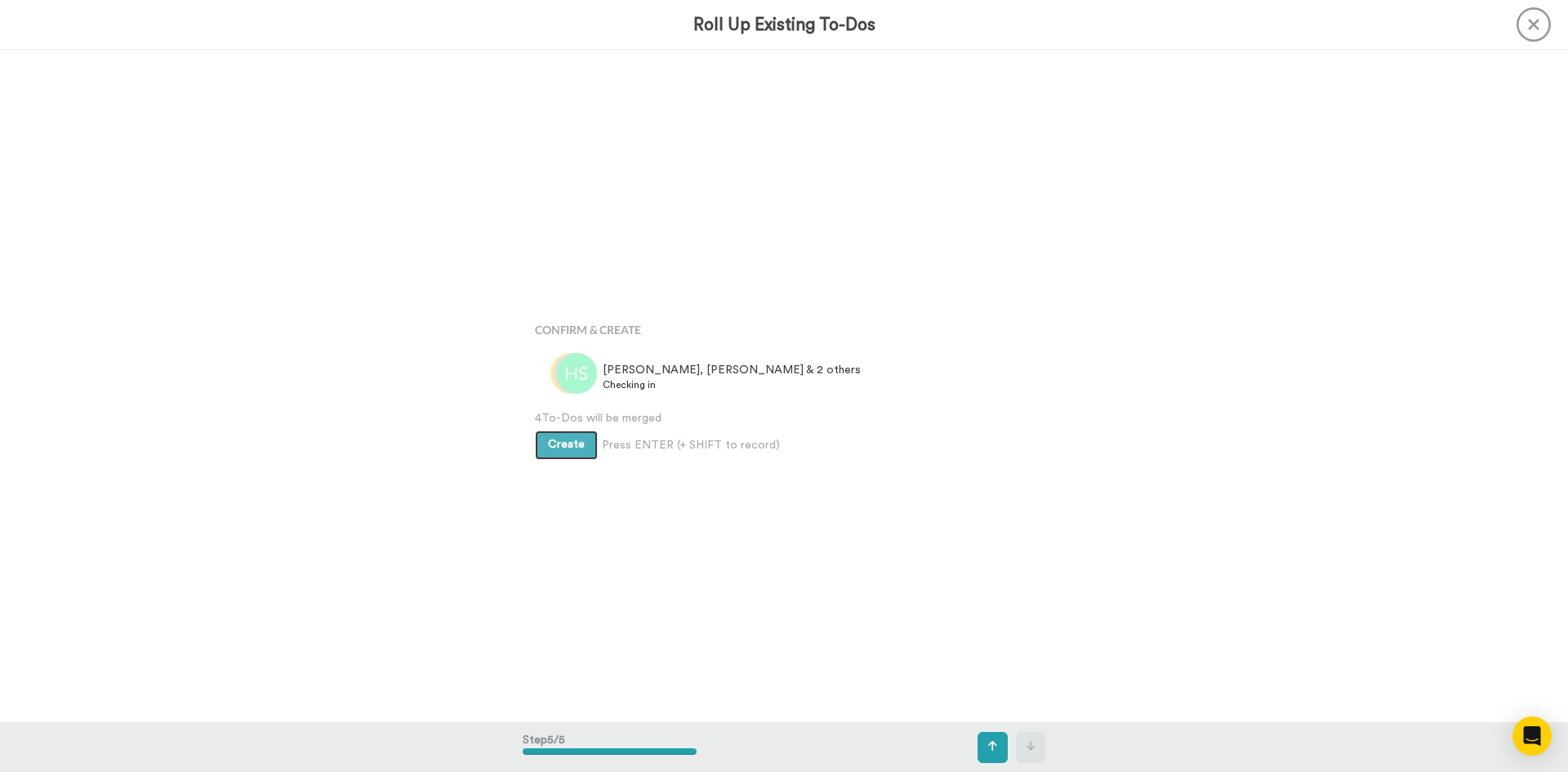
scroll to position [2690, 0]
click at [563, 446] on span "Create" at bounding box center [566, 443] width 37 height 11
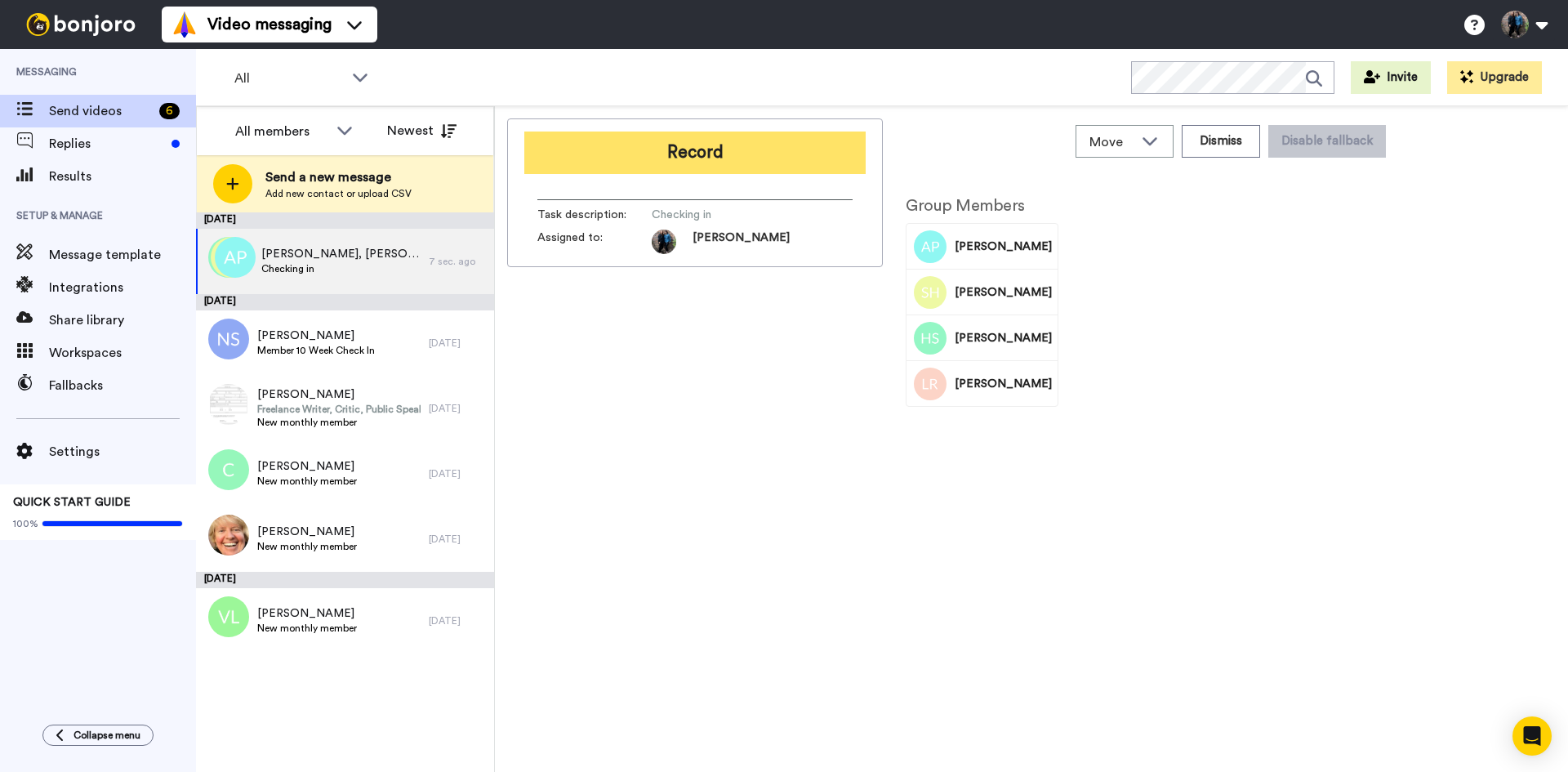
click at [719, 152] on button "Record" at bounding box center [695, 152] width 342 height 42
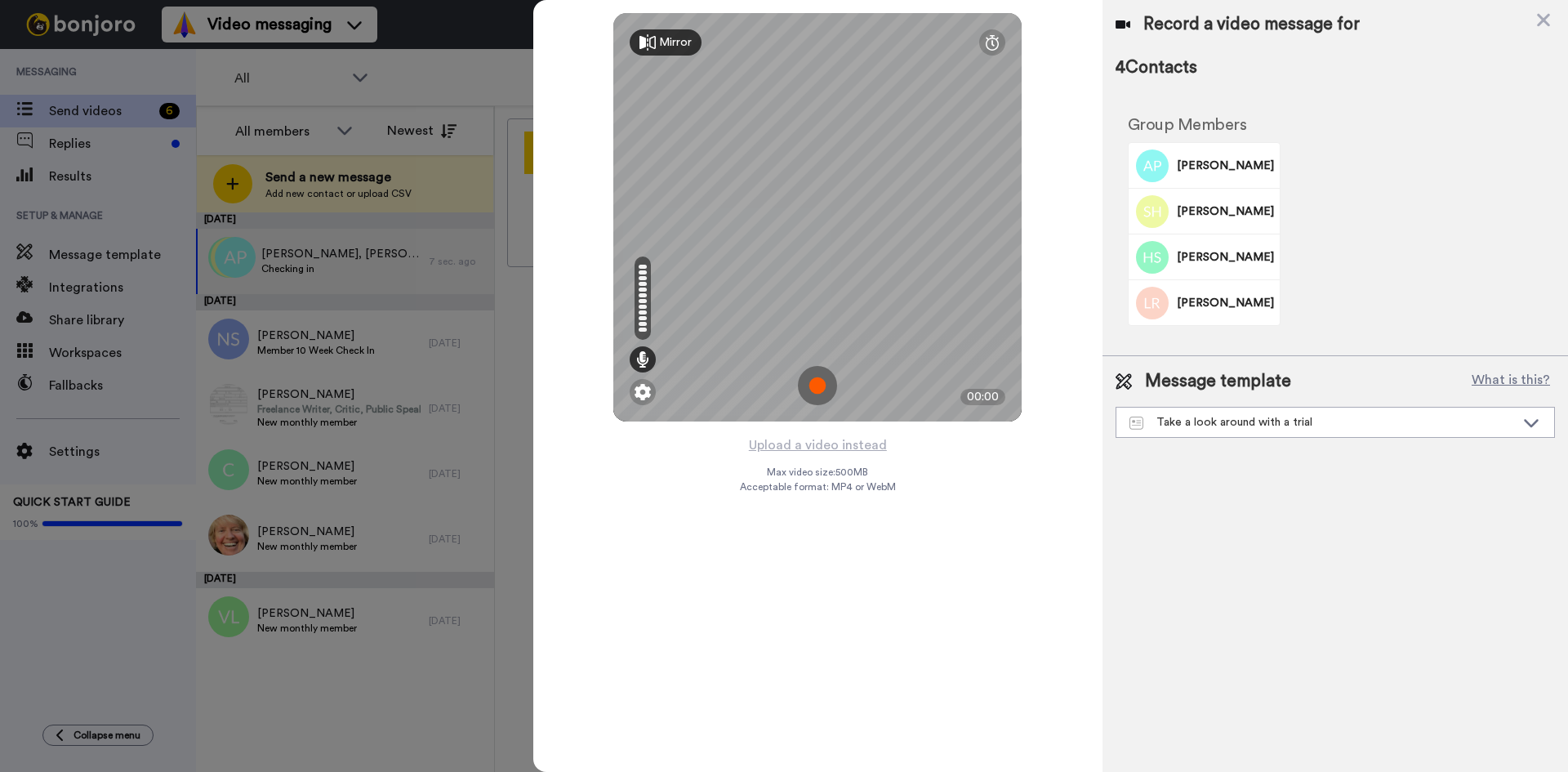
click at [817, 380] on img at bounding box center [817, 385] width 39 height 39
click at [826, 384] on img at bounding box center [817, 385] width 39 height 39
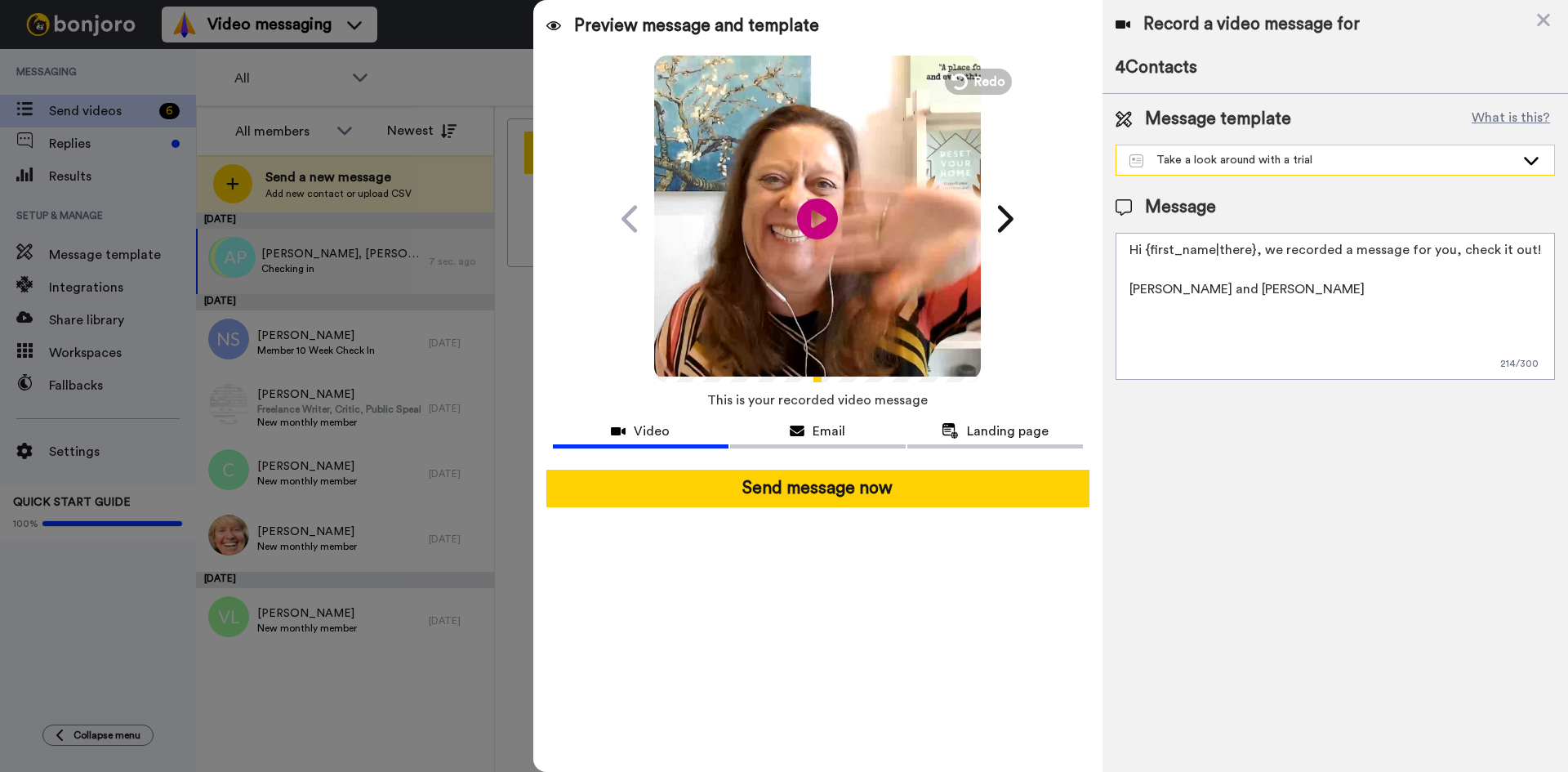
click at [1532, 158] on icon at bounding box center [1530, 160] width 19 height 17
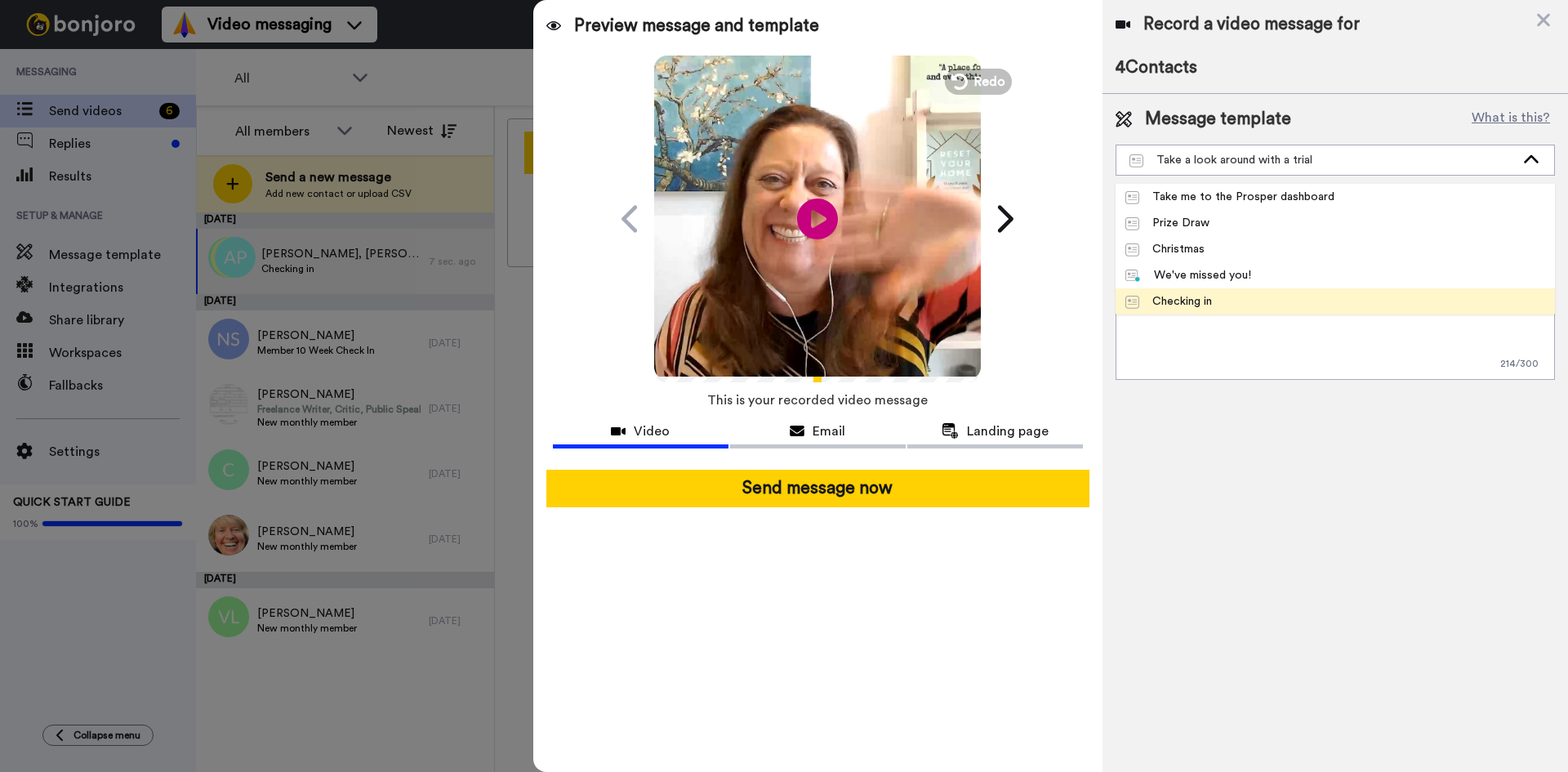
click at [1206, 303] on div "Checking in" at bounding box center [1168, 302] width 86 height 17
type textarea "Hi {first_name|there}, I recorded a message for you, check it out!"
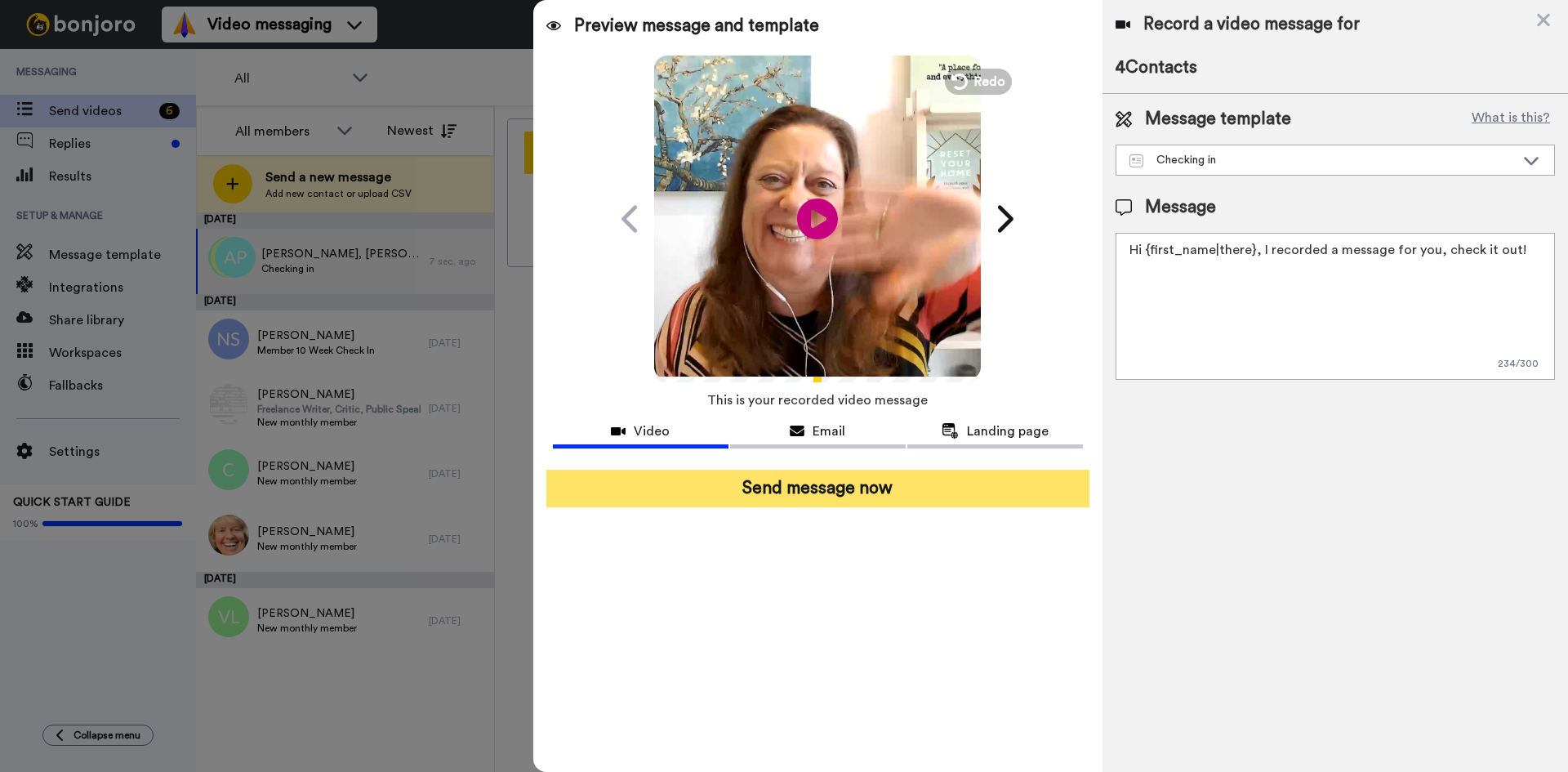
click at [817, 490] on button "Send message now" at bounding box center [817, 488] width 543 height 38
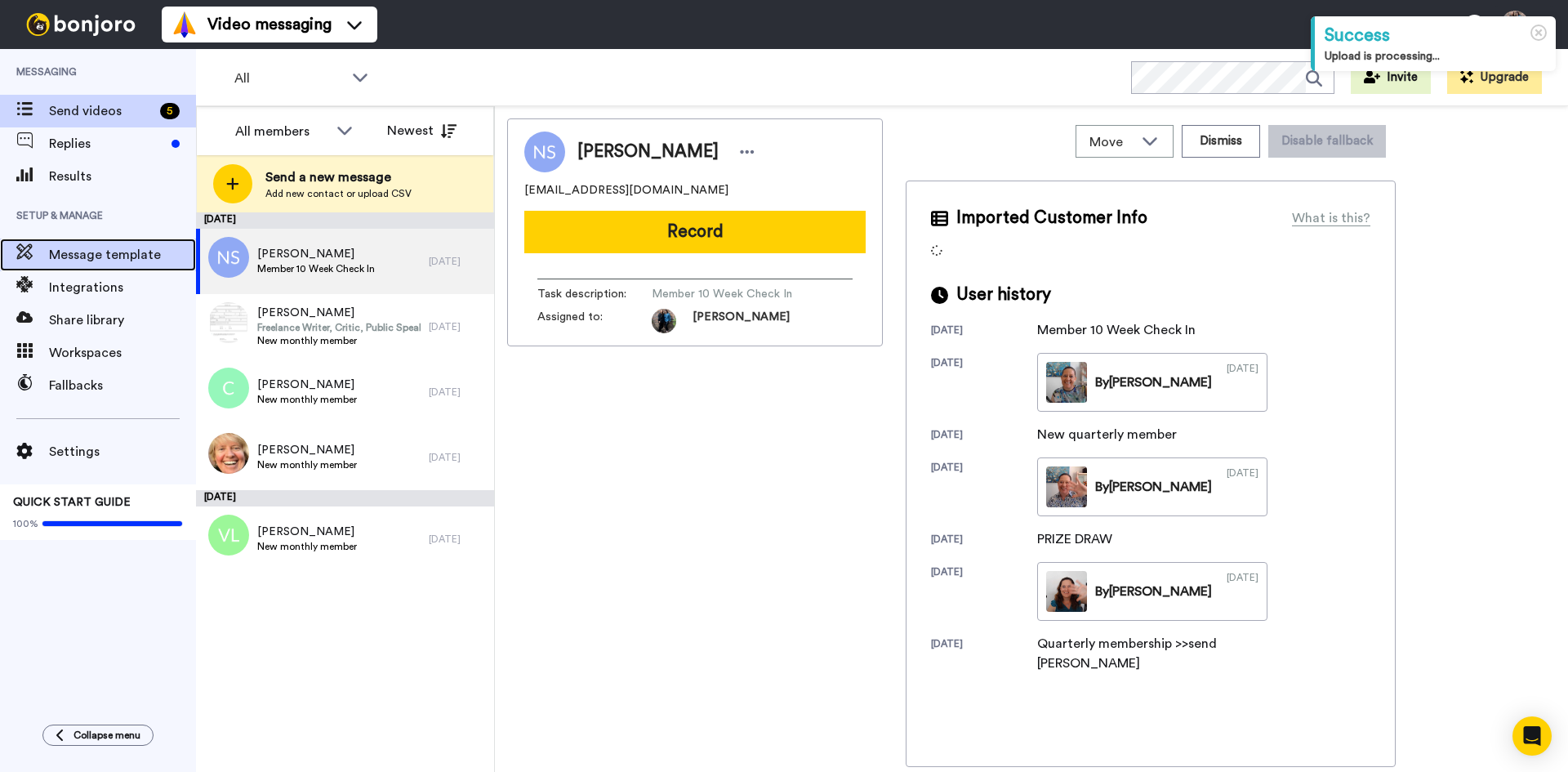
click at [103, 265] on div "Message template" at bounding box center [98, 255] width 196 height 33
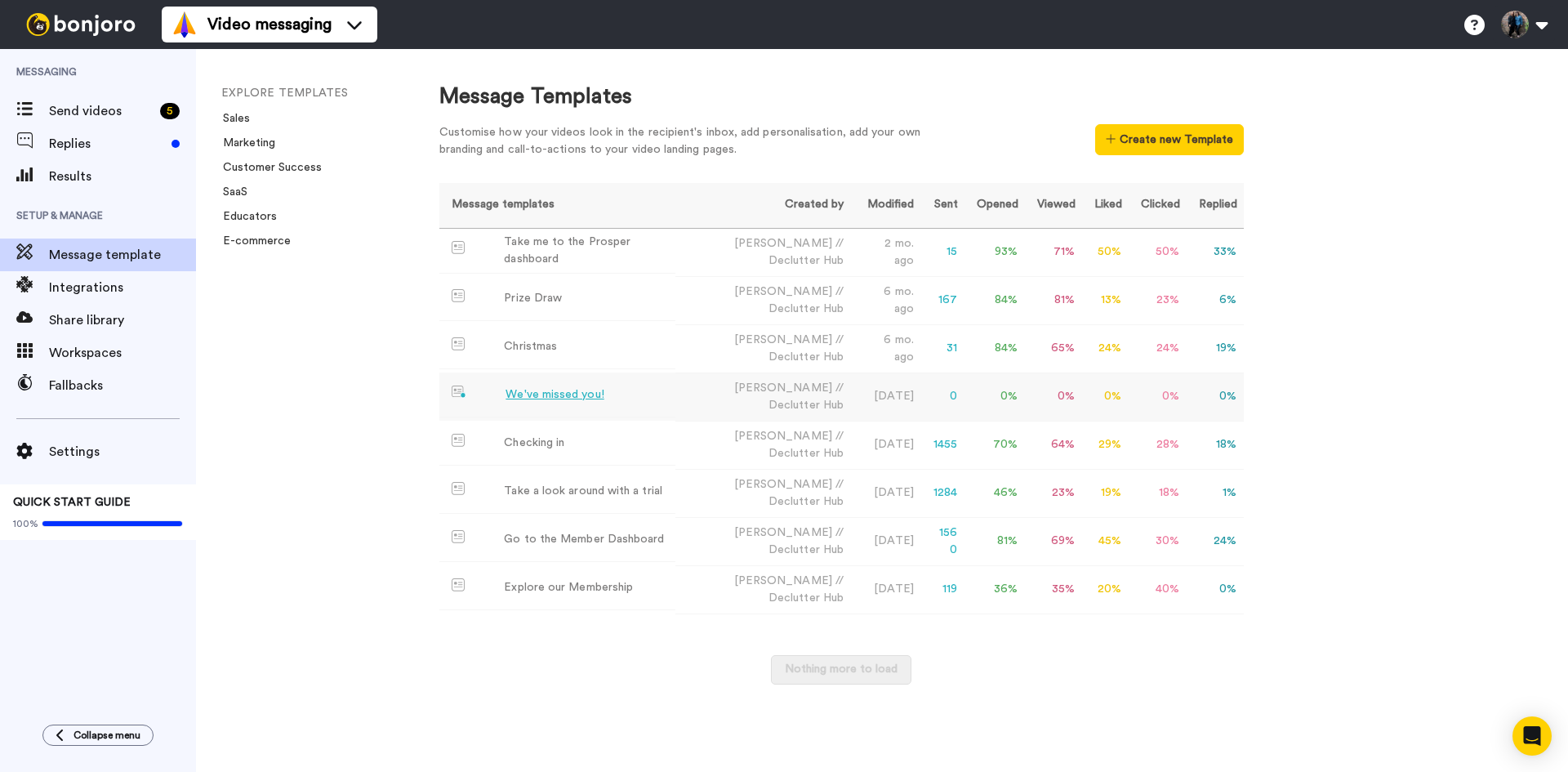
click at [550, 387] on div "We've missed you!" at bounding box center [554, 395] width 98 height 17
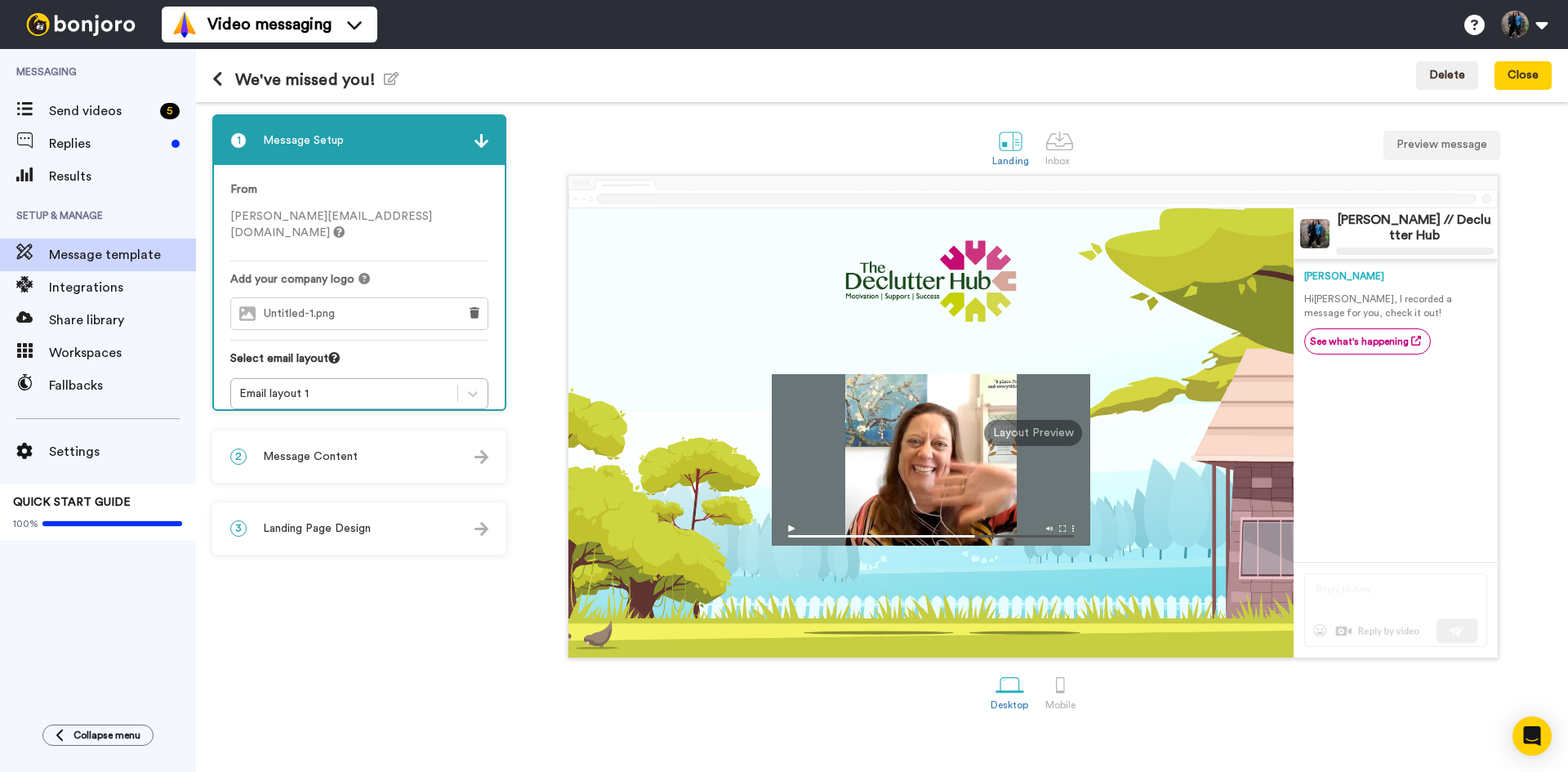
click at [337, 462] on span "Message Content" at bounding box center [310, 457] width 94 height 17
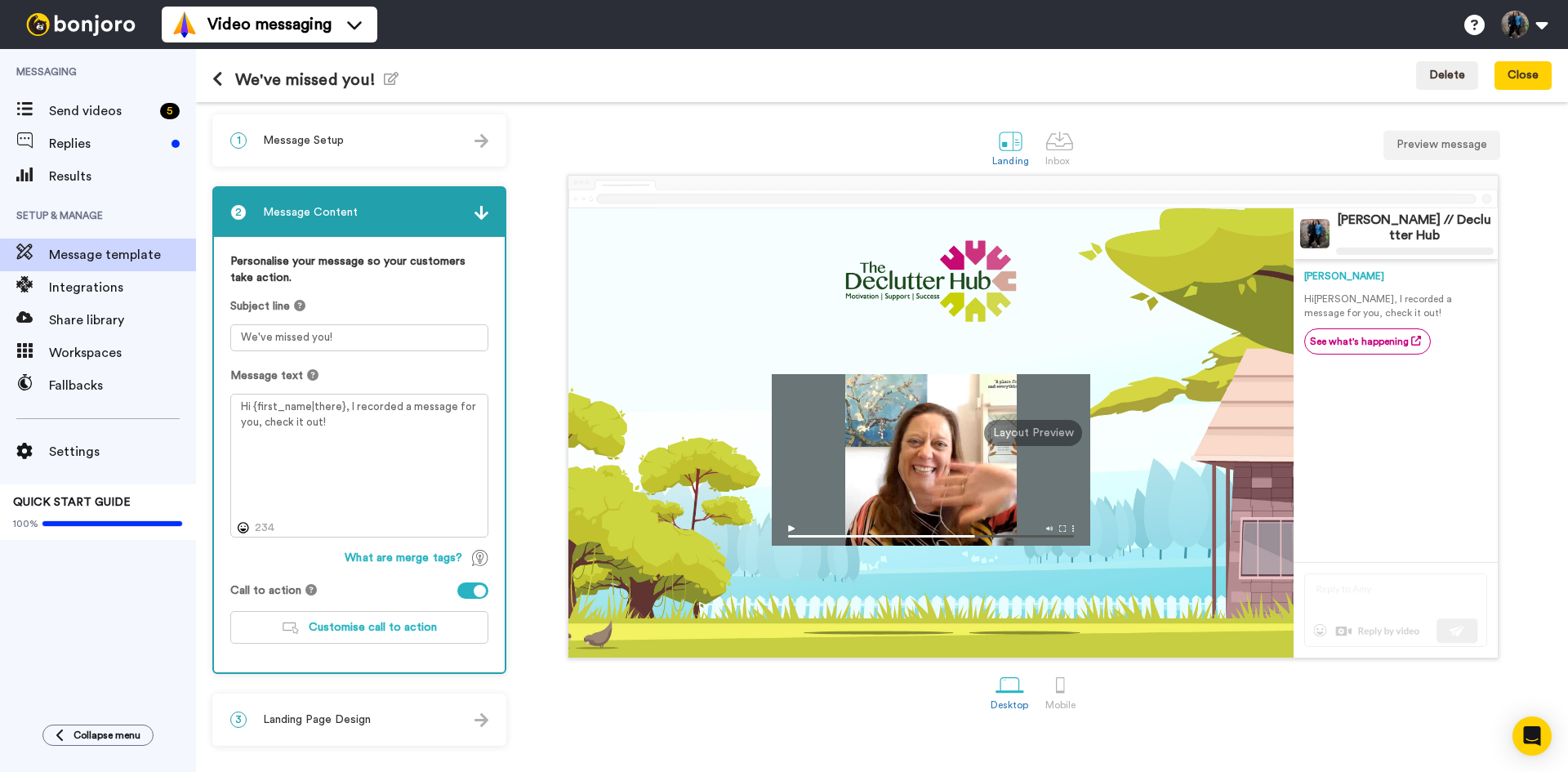
click at [571, 131] on div "Landing Inbox Preview message" at bounding box center [1033, 146] width 1037 height 56
click at [482, 210] on img at bounding box center [481, 213] width 14 height 14
click at [78, 116] on span "Send videos" at bounding box center [101, 111] width 104 height 19
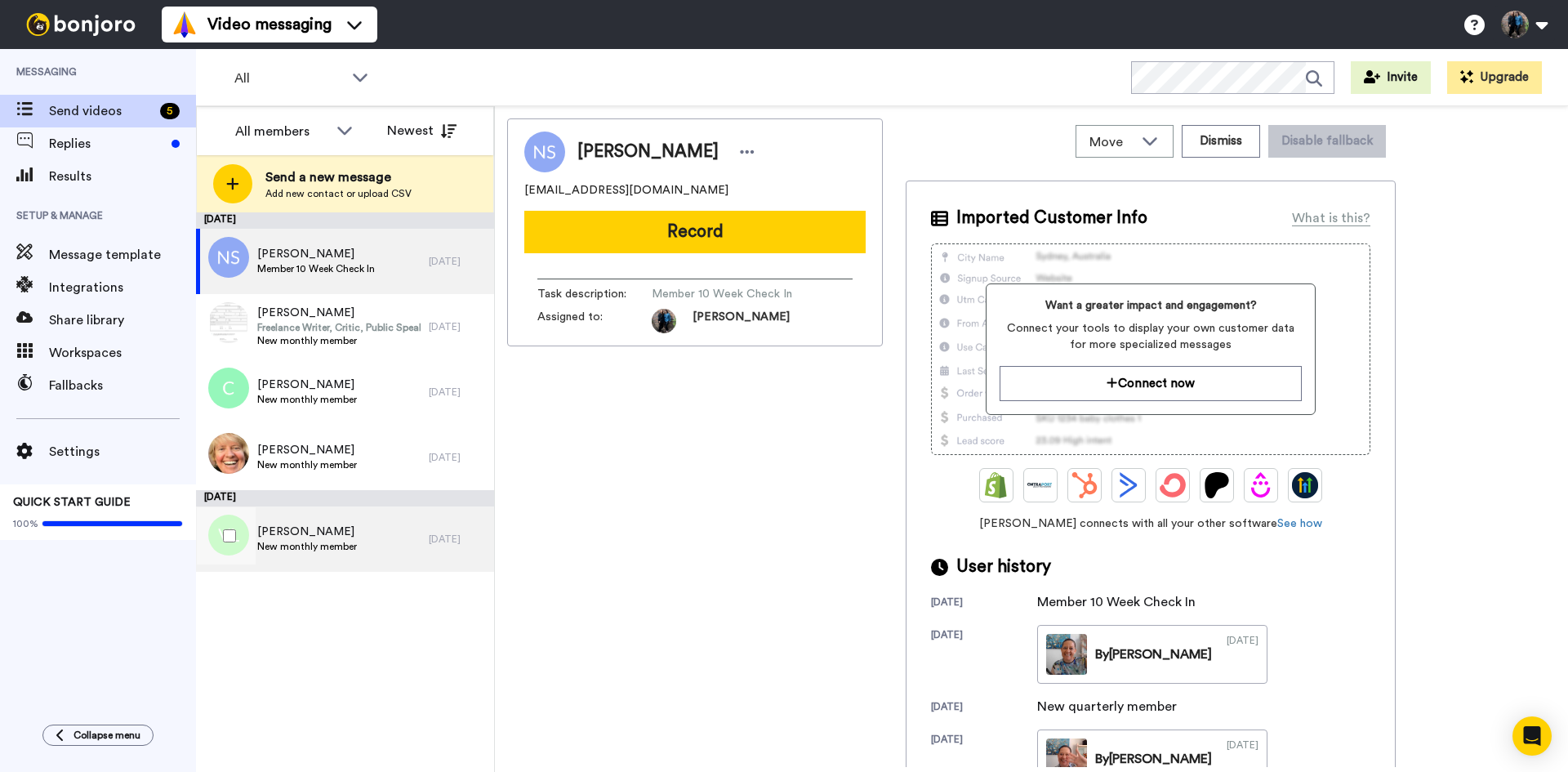
click at [287, 536] on span "[PERSON_NAME]" at bounding box center [307, 532] width 100 height 17
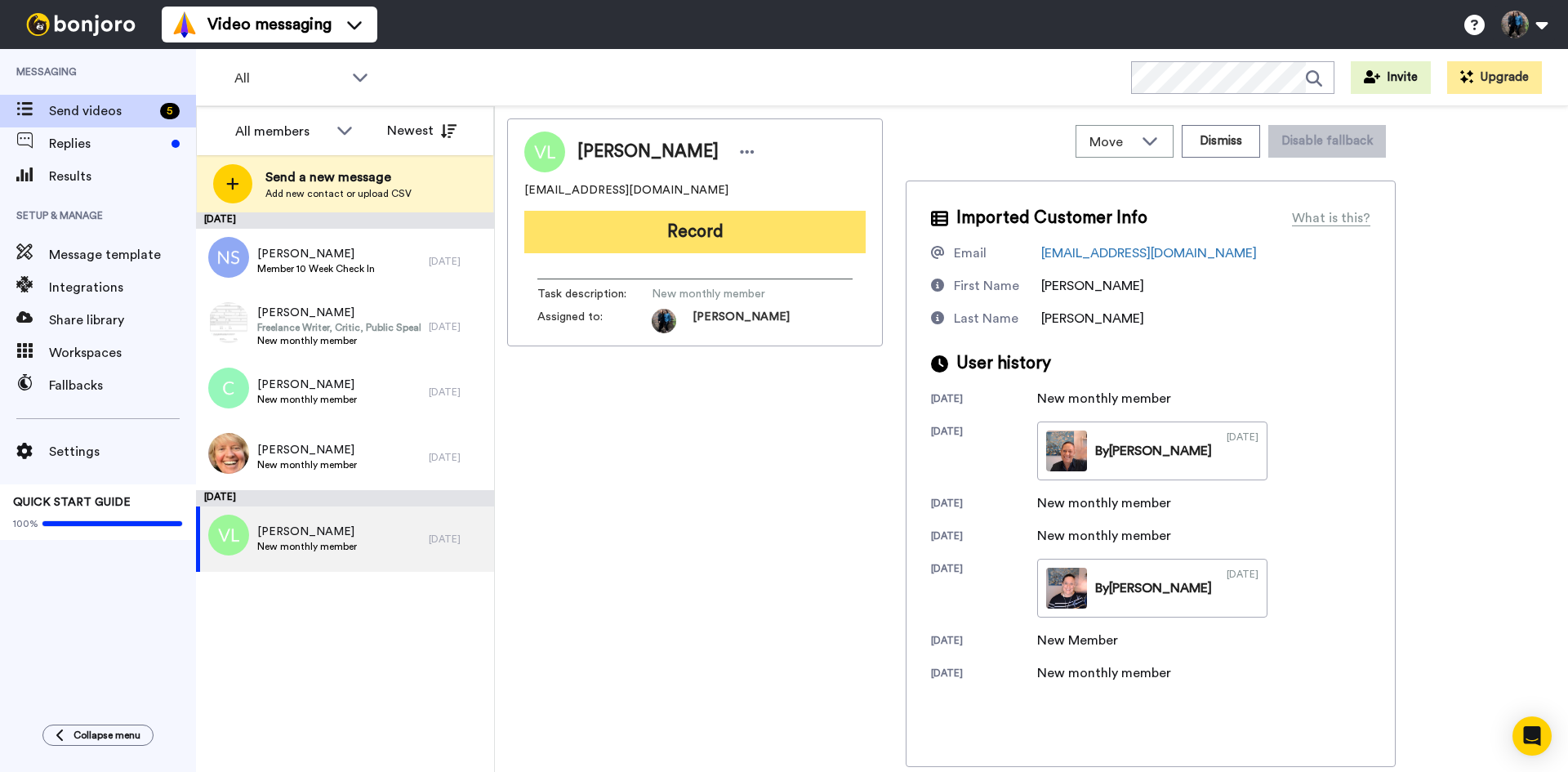
click at [700, 222] on button "Record" at bounding box center [695, 232] width 342 height 42
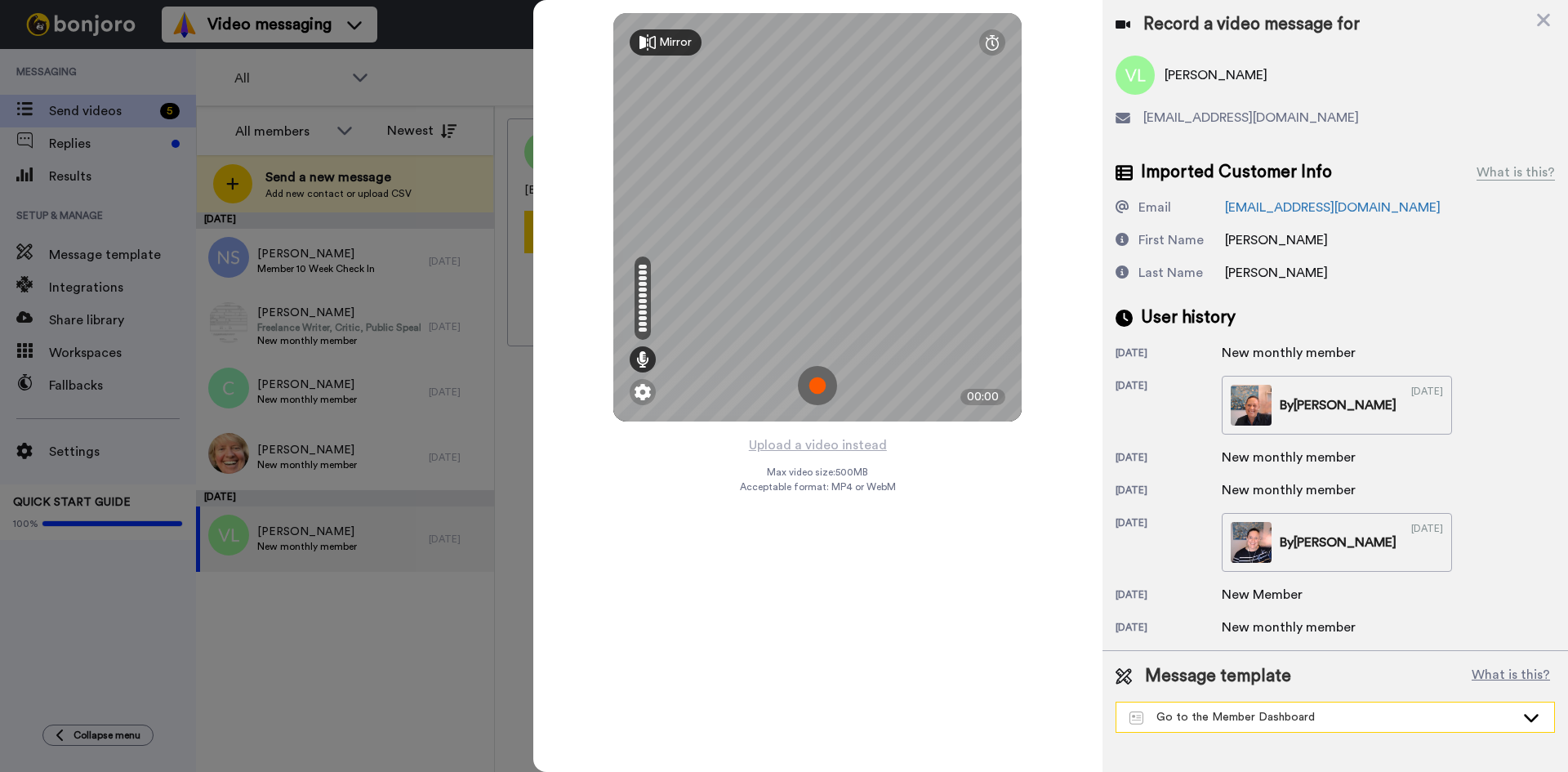
click at [1534, 718] on icon at bounding box center [1531, 718] width 15 height 8
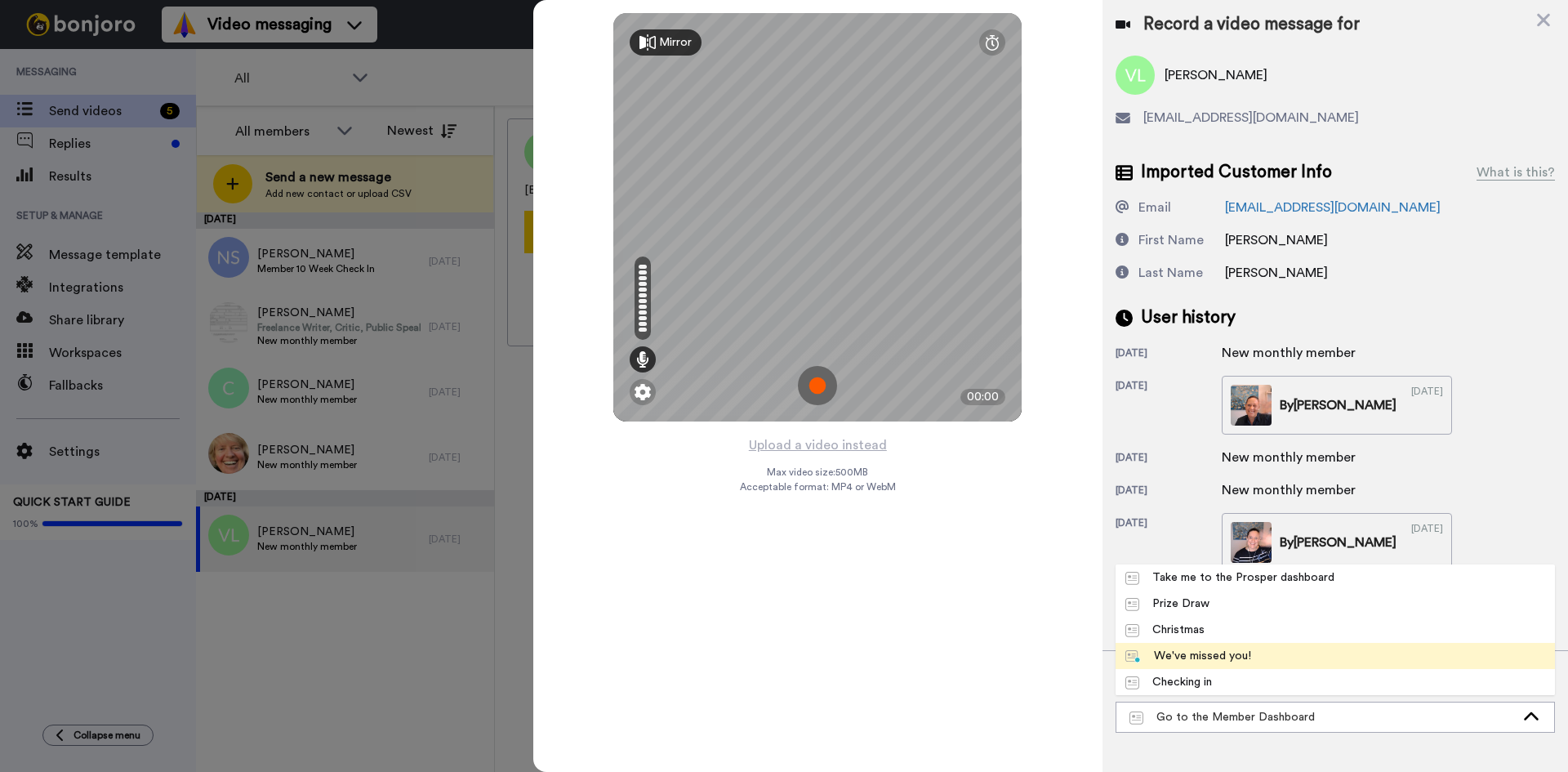
click at [1211, 647] on li "We've missed you!" at bounding box center [1334, 656] width 439 height 27
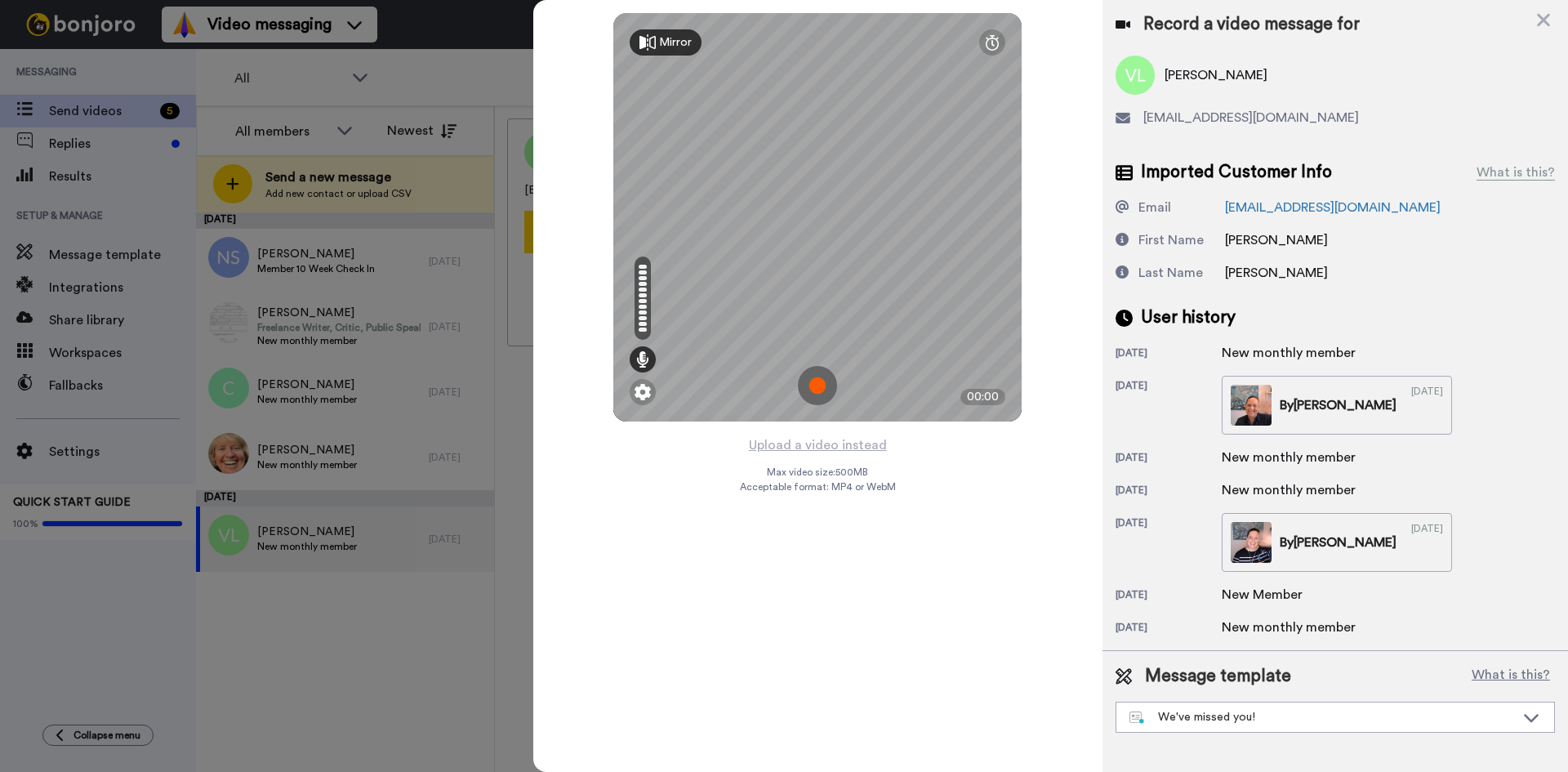
click at [811, 377] on img at bounding box center [817, 385] width 39 height 39
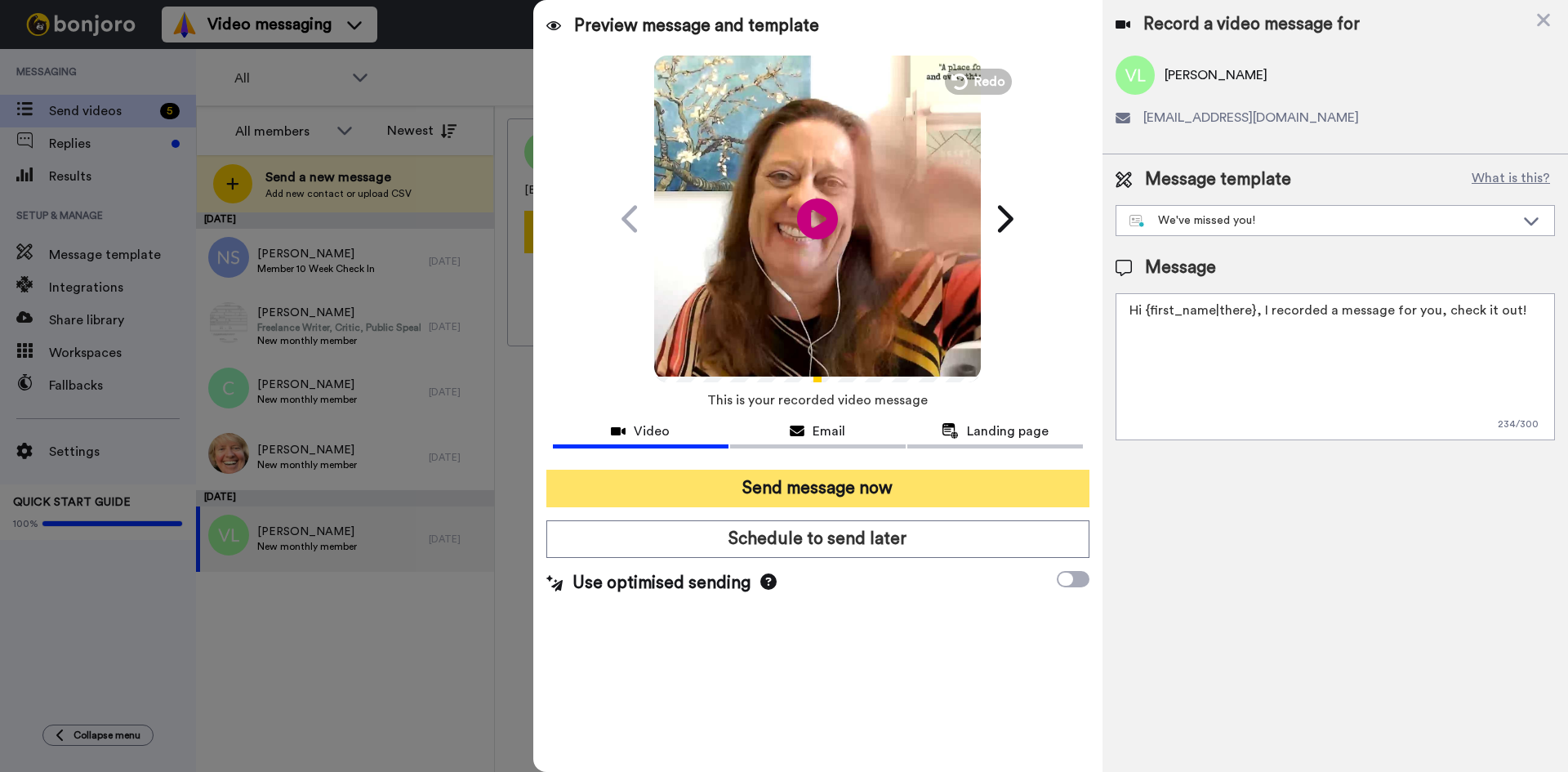
click at [815, 482] on button "Send message now" at bounding box center [817, 488] width 543 height 38
